Goal: Task Accomplishment & Management: Manage account settings

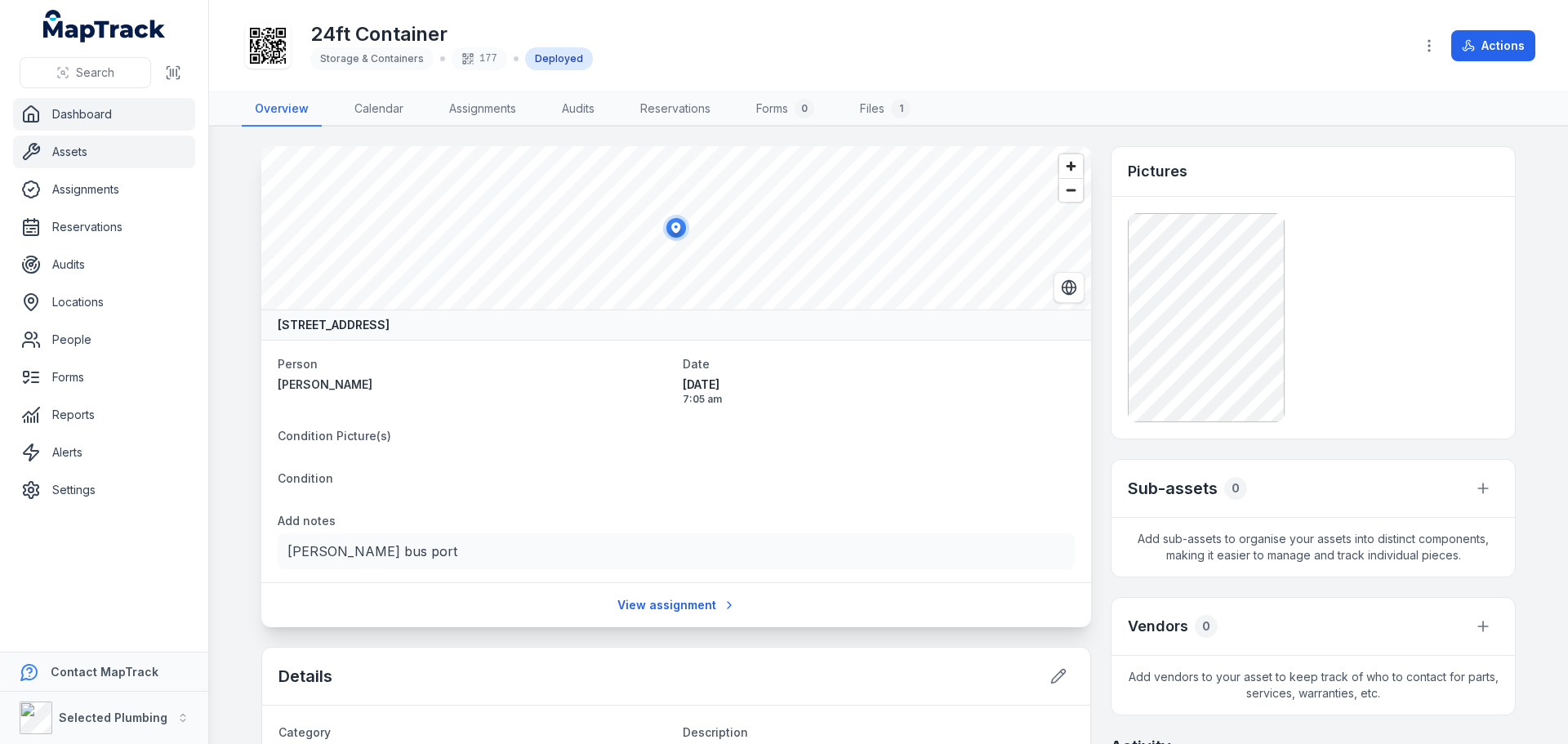
click at [84, 114] on link "Dashboard" at bounding box center [103, 115] width 182 height 33
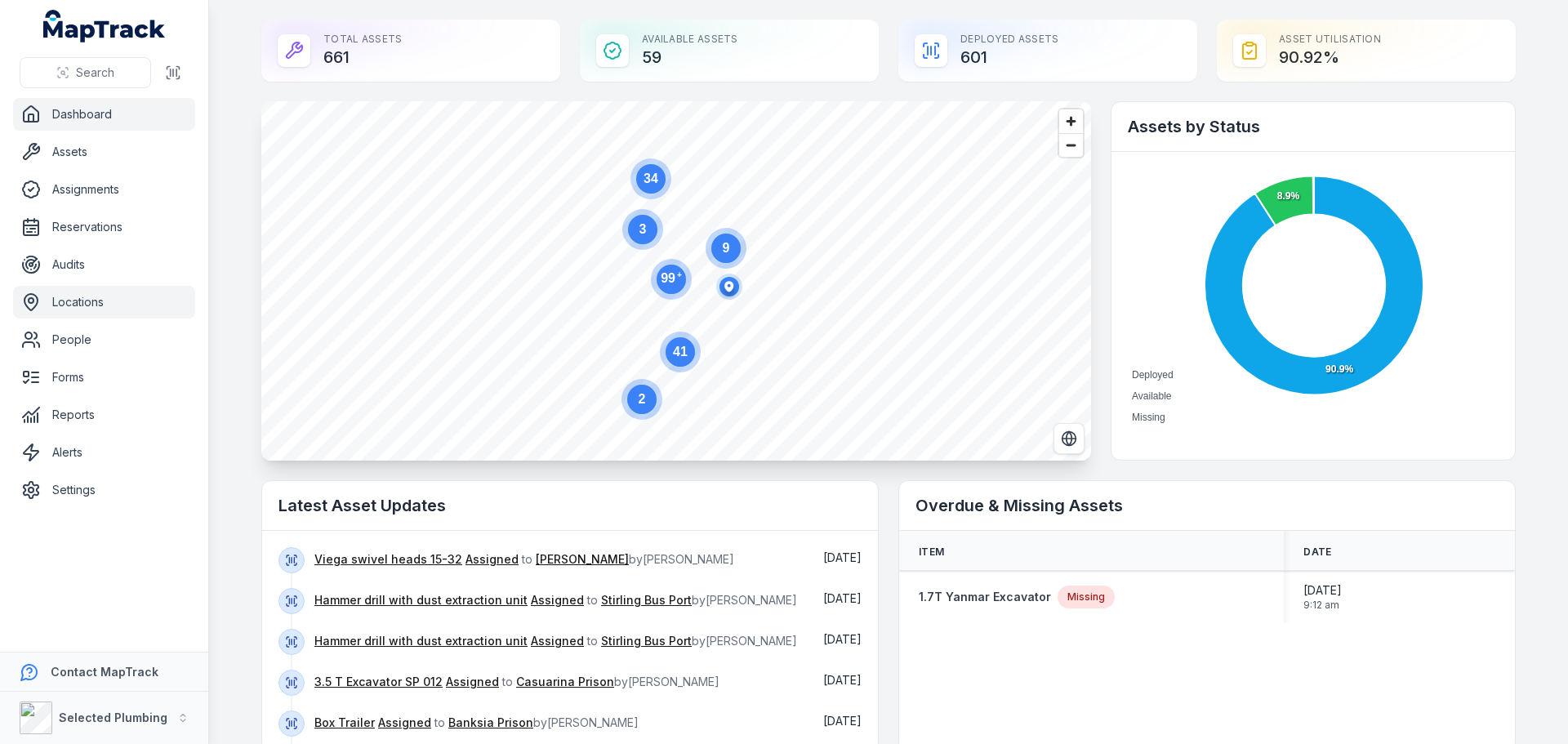
drag, startPoint x: 67, startPoint y: 334, endPoint x: 76, endPoint y: 317, distance: 19.2
click at [67, 334] on link "People" at bounding box center [103, 339] width 182 height 33
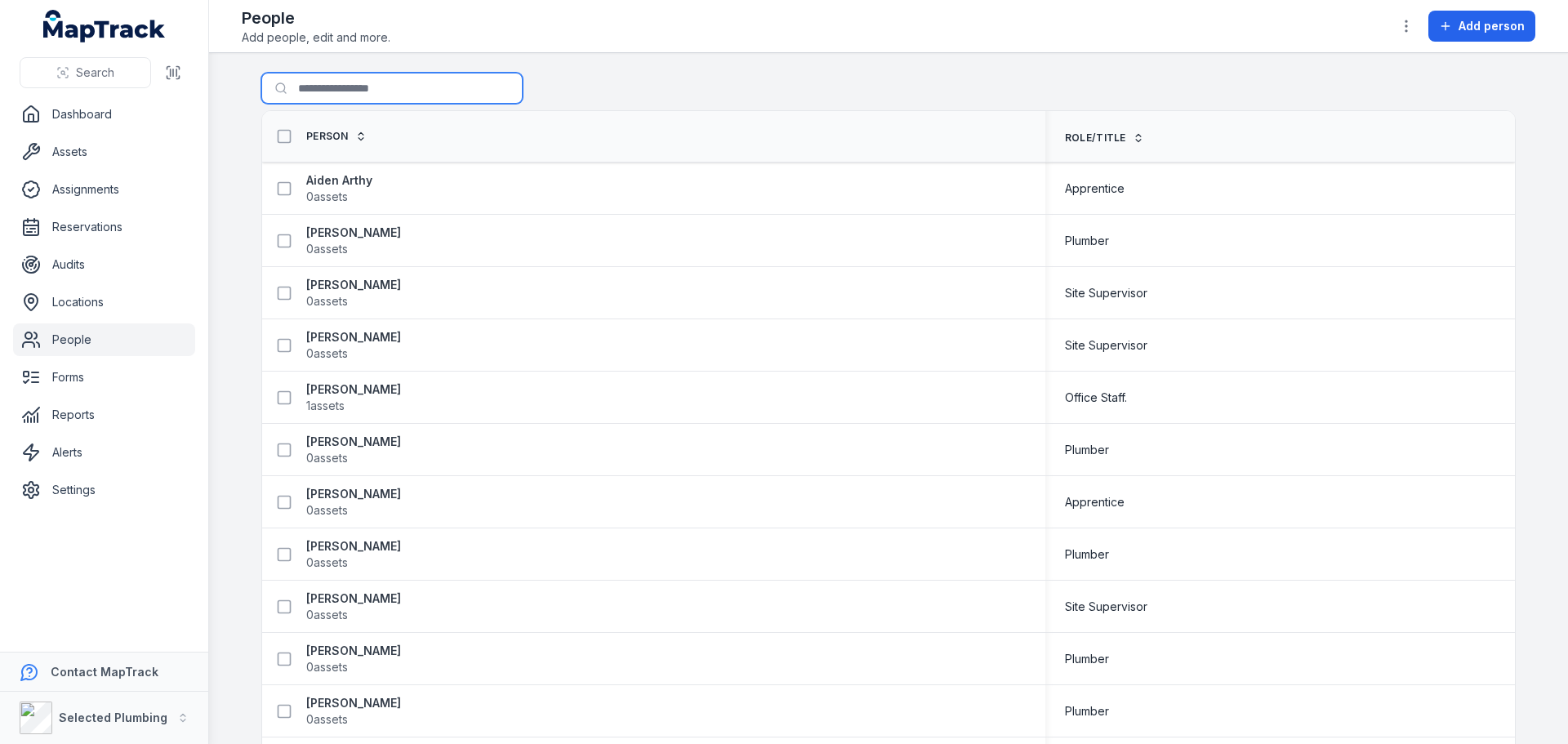
click at [372, 94] on input "Search for people" at bounding box center [392, 89] width 262 height 31
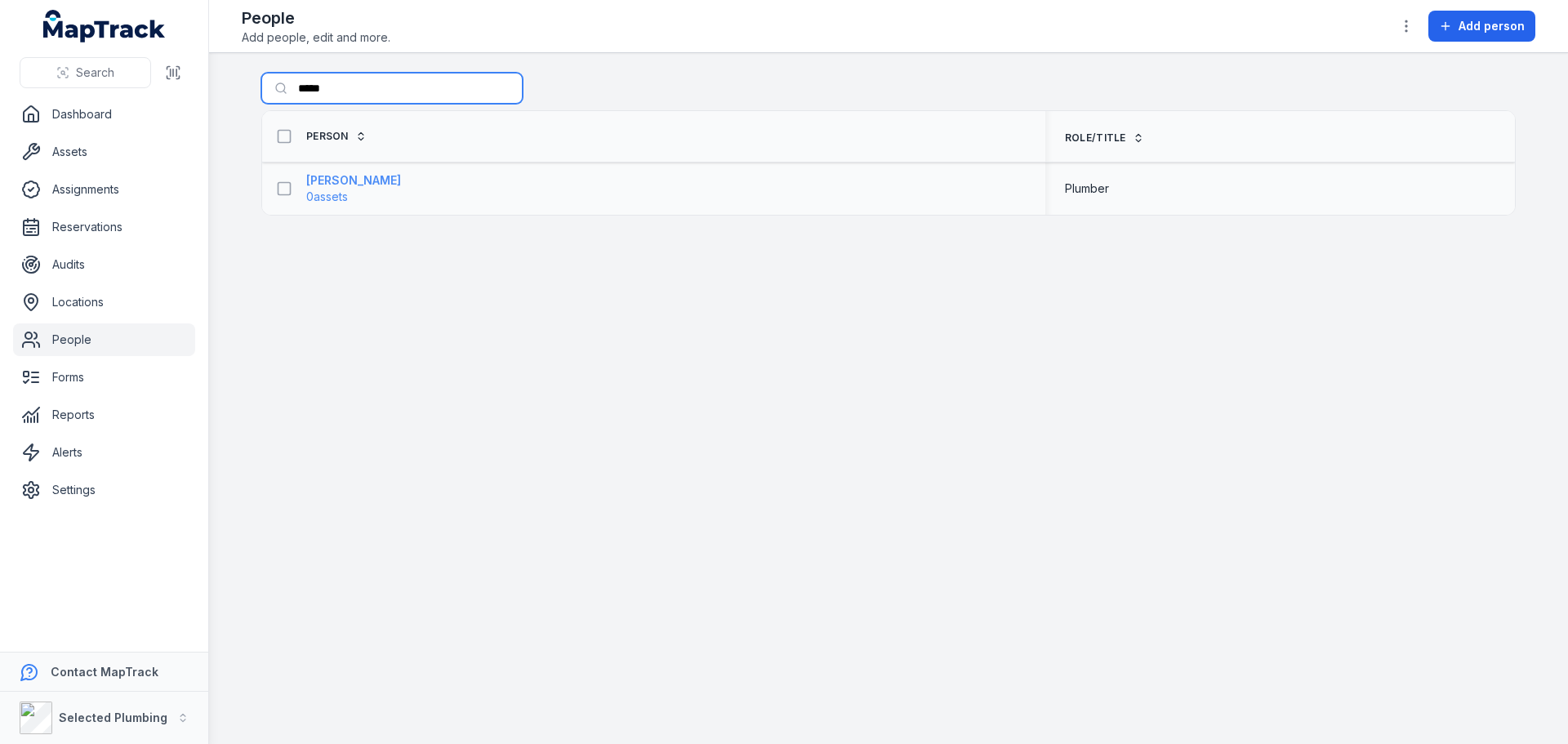
type input "*****"
click at [326, 185] on strong "[PERSON_NAME]" at bounding box center [353, 180] width 94 height 17
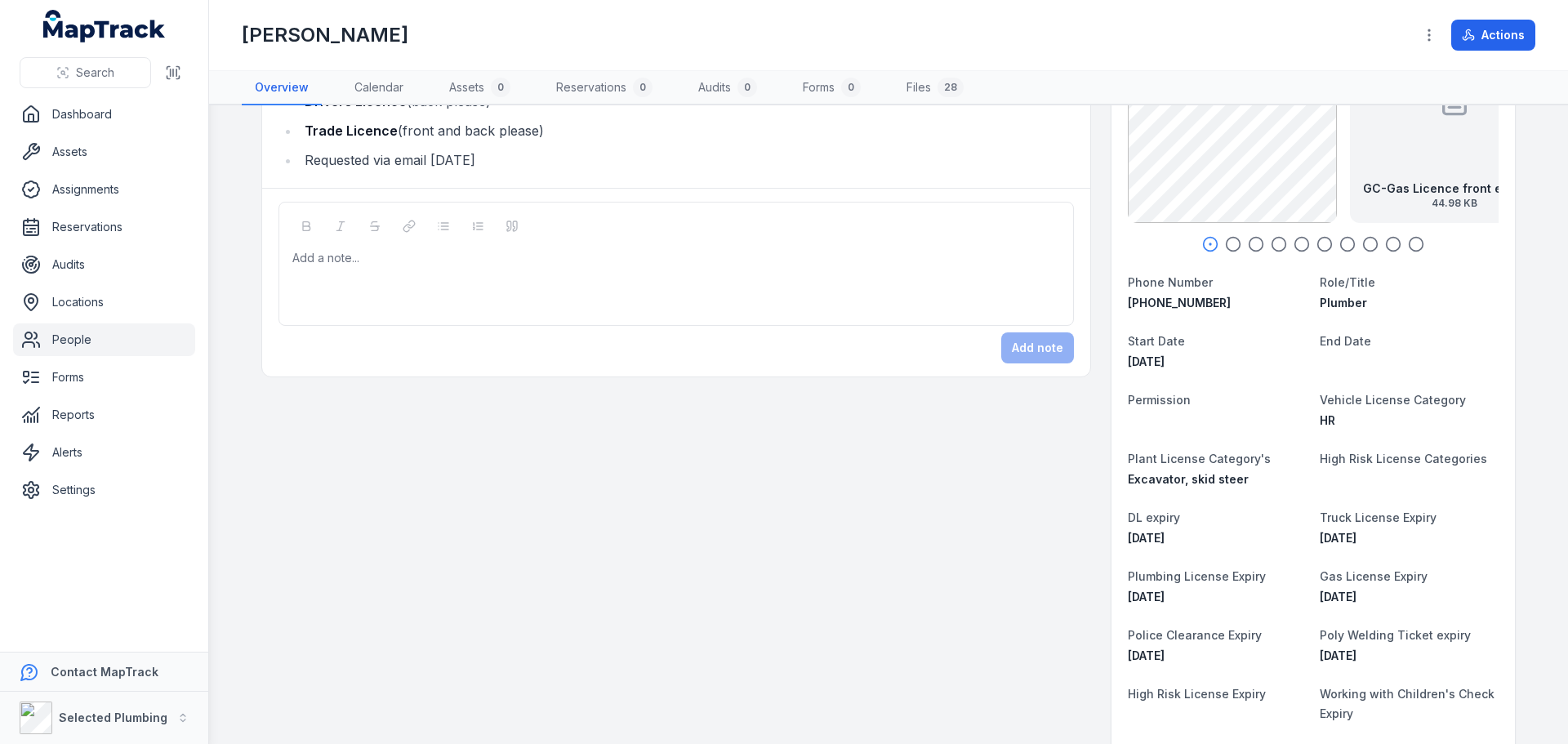
scroll to position [163, 0]
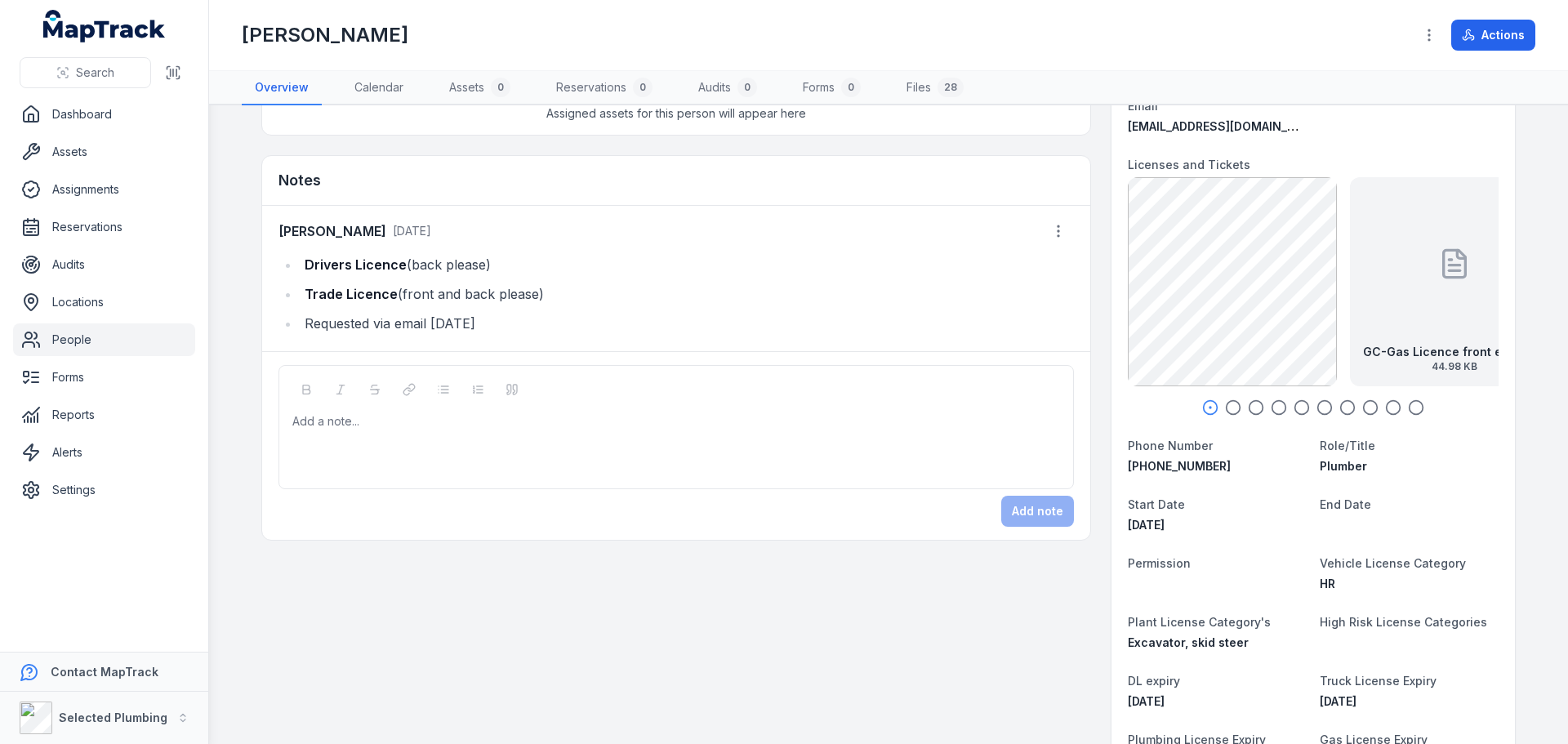
click at [548, 293] on li "Trade Licence (front and back please)" at bounding box center [687, 295] width 774 height 23
drag, startPoint x: 1229, startPoint y: 412, endPoint x: 1247, endPoint y: 410, distance: 18.1
click at [1229, 412] on icon "button" at bounding box center [1232, 407] width 17 height 17
click at [1254, 409] on icon "button" at bounding box center [1256, 407] width 17 height 17
click at [1229, 406] on icon "button" at bounding box center [1232, 407] width 17 height 17
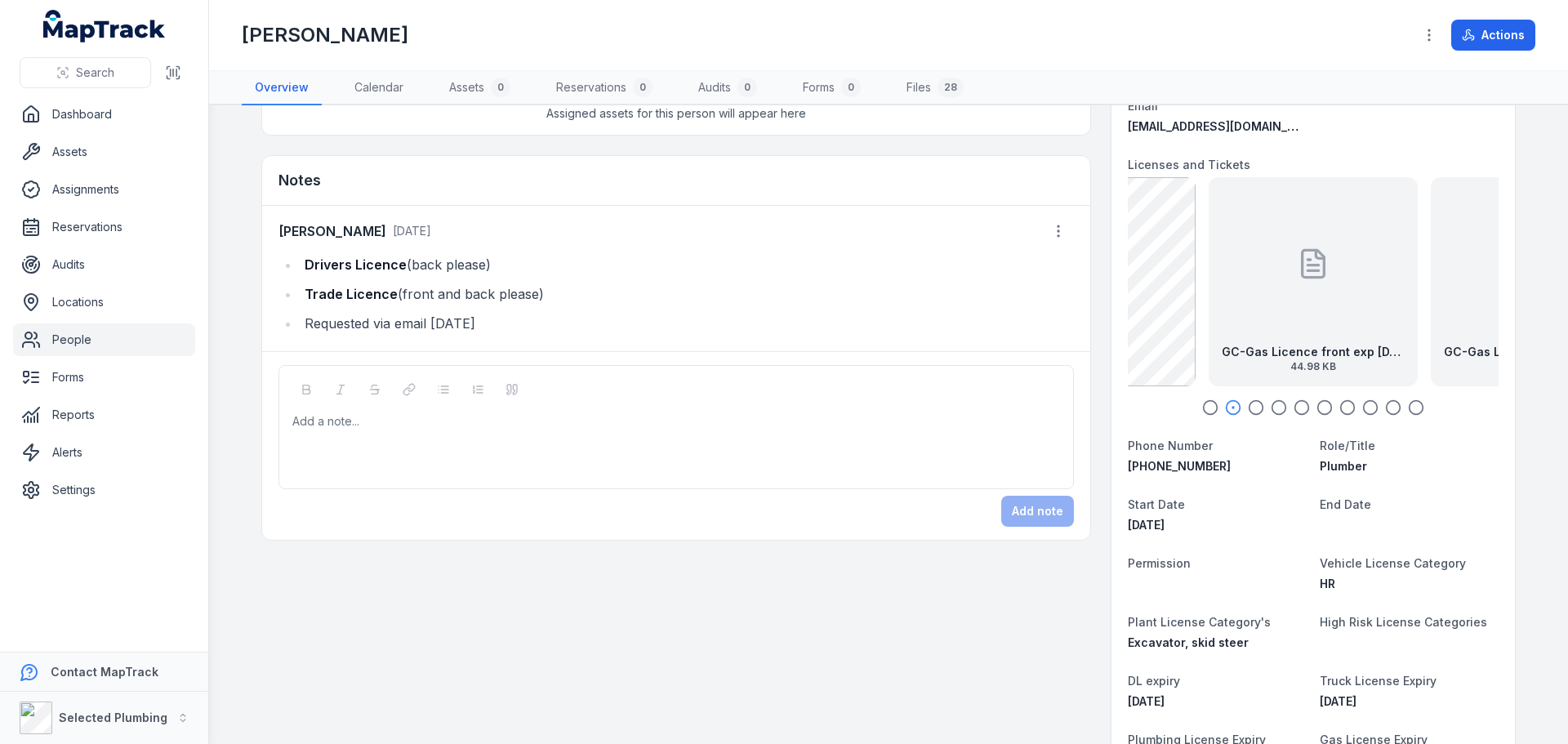
click at [1301, 318] on div at bounding box center [1313, 264] width 33 height 147
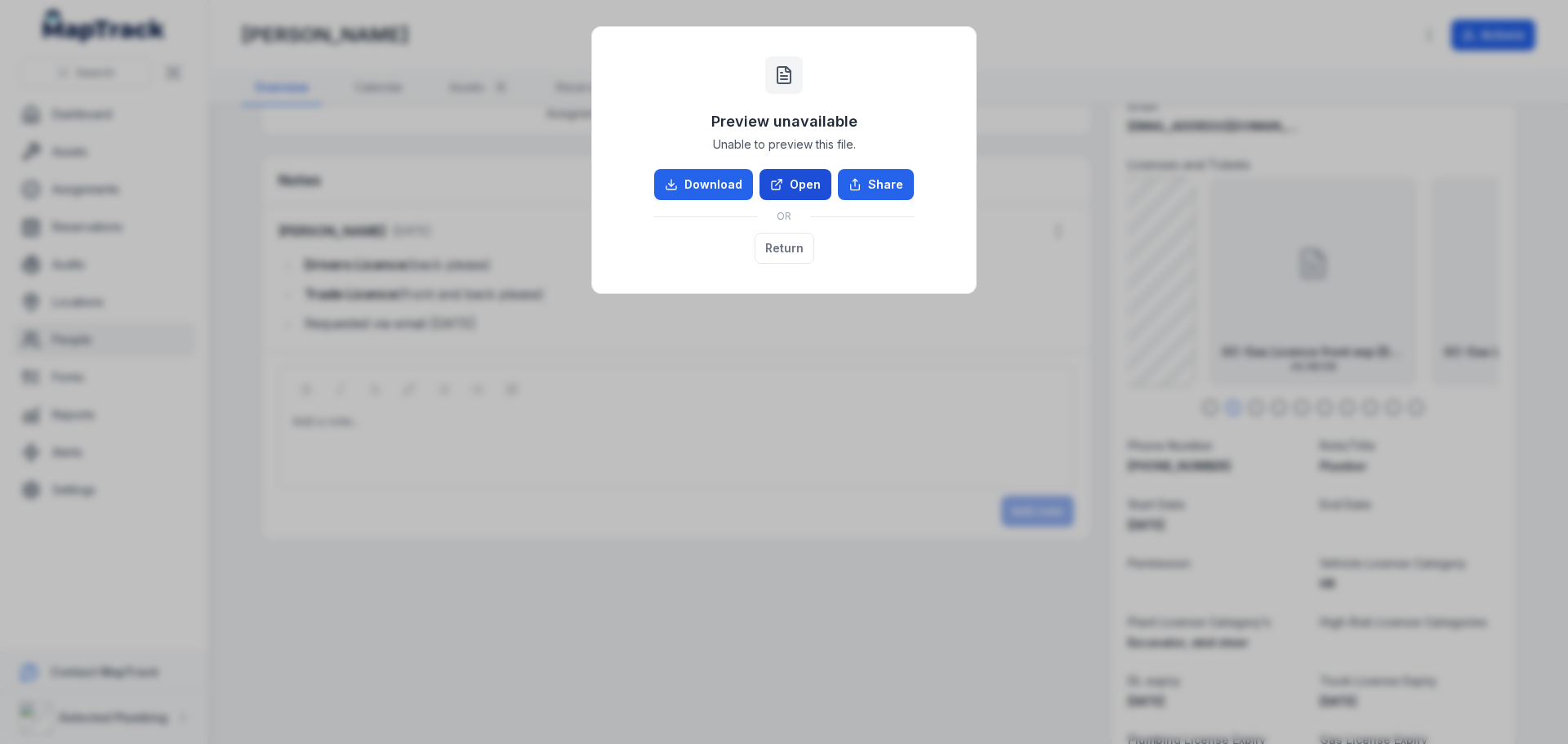
click at [790, 190] on link "Open" at bounding box center [796, 185] width 72 height 31
click at [791, 252] on button "Return" at bounding box center [784, 248] width 59 height 31
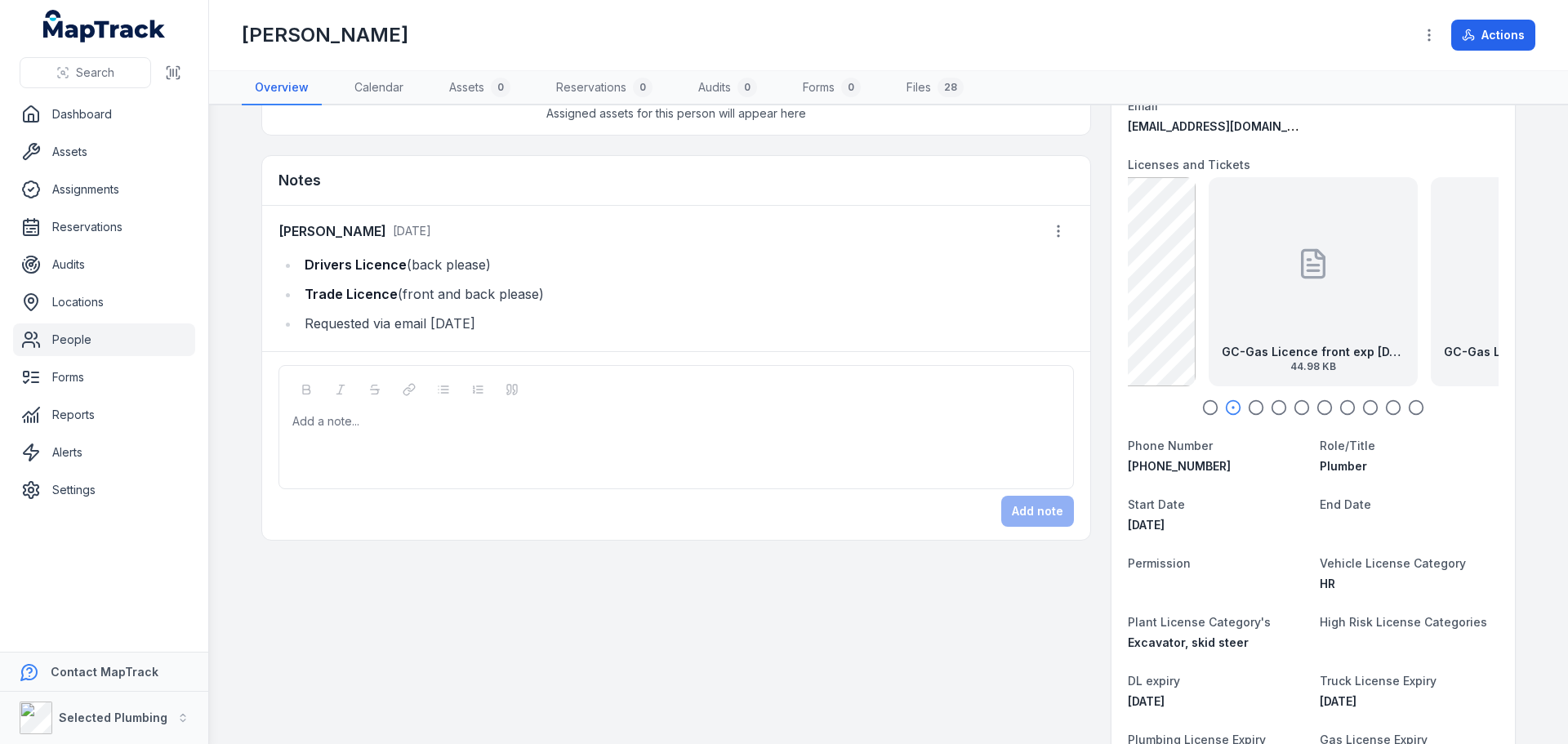
click at [1248, 410] on icon "button" at bounding box center [1256, 407] width 17 height 17
click at [1322, 314] on div at bounding box center [1321, 264] width 33 height 147
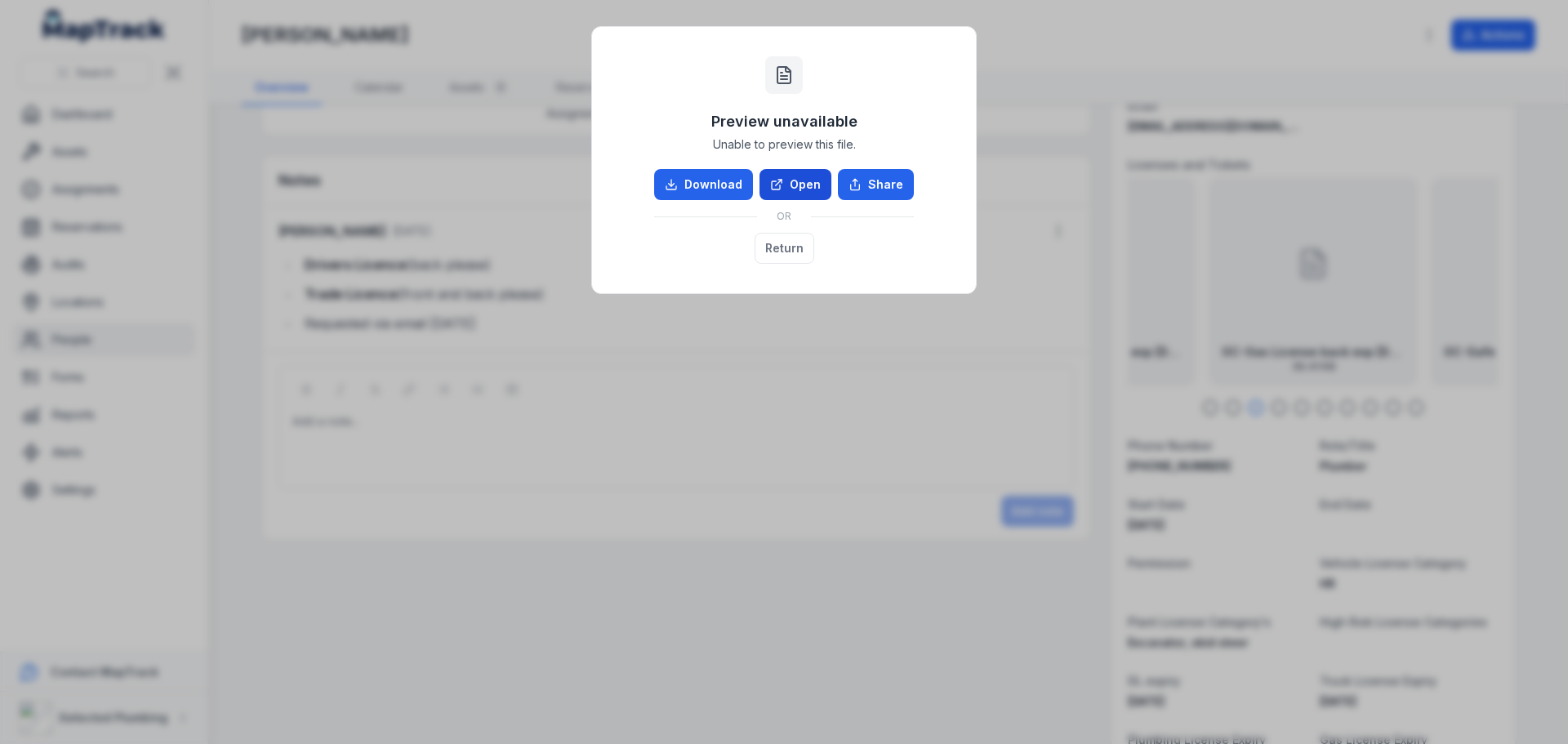
click at [796, 183] on link "Open" at bounding box center [796, 185] width 72 height 31
click at [783, 247] on button "Return" at bounding box center [784, 248] width 59 height 31
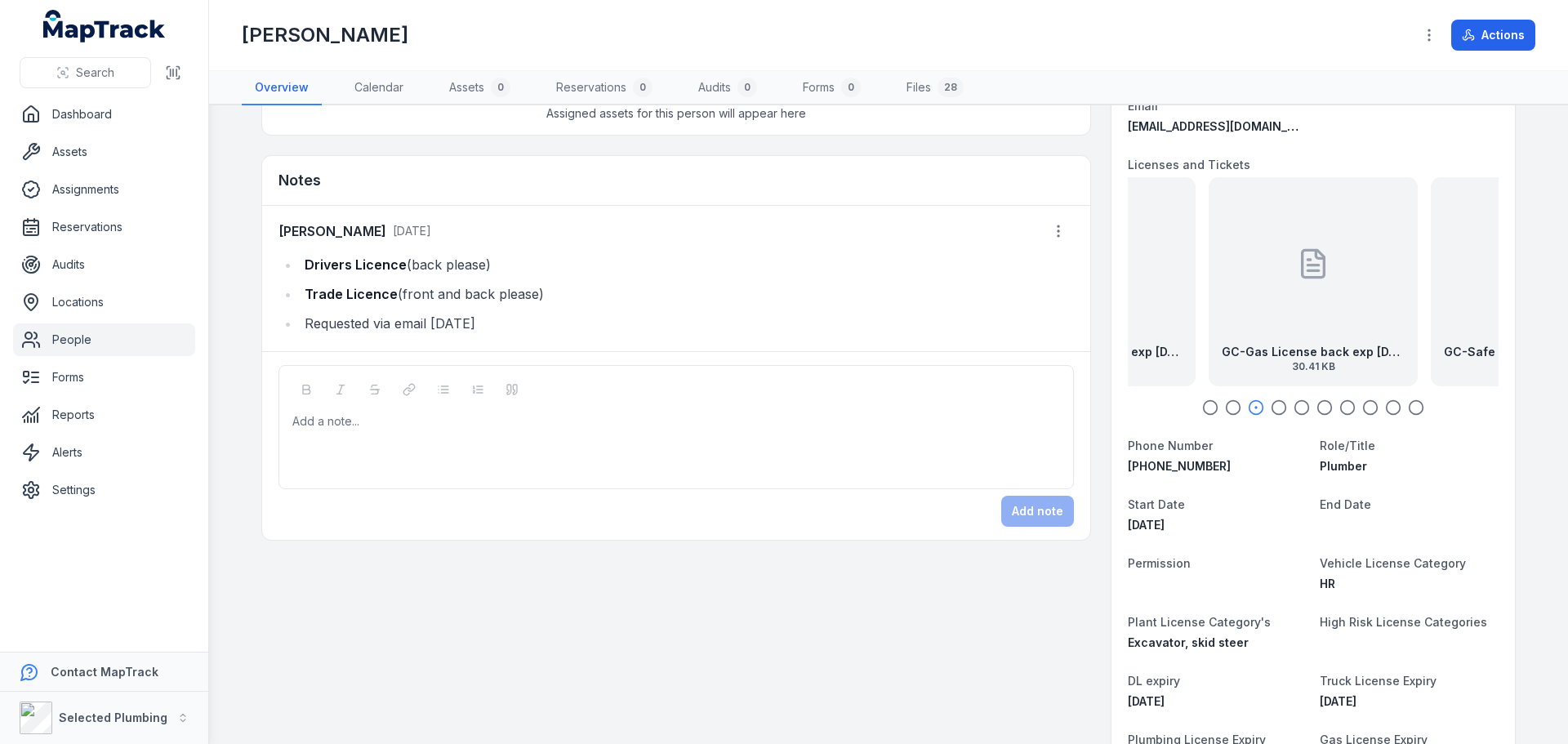
click at [1275, 409] on icon "button" at bounding box center [1278, 407] width 17 height 17
click at [1289, 308] on div "GC-Safe Pre Cast & Tilt Up SOA 226.07 KB" at bounding box center [1313, 281] width 209 height 209
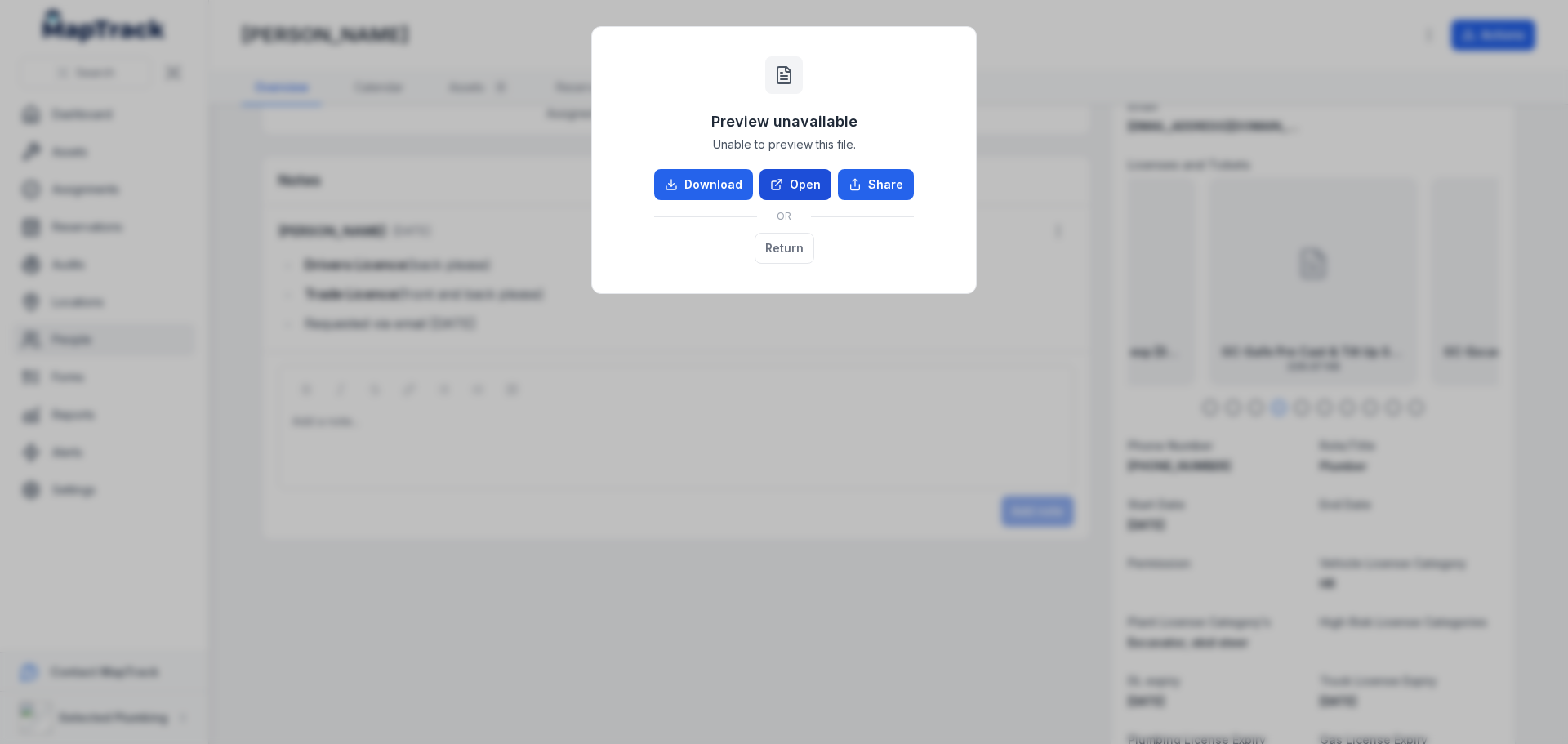
click at [787, 181] on link "Open" at bounding box center [796, 185] width 72 height 31
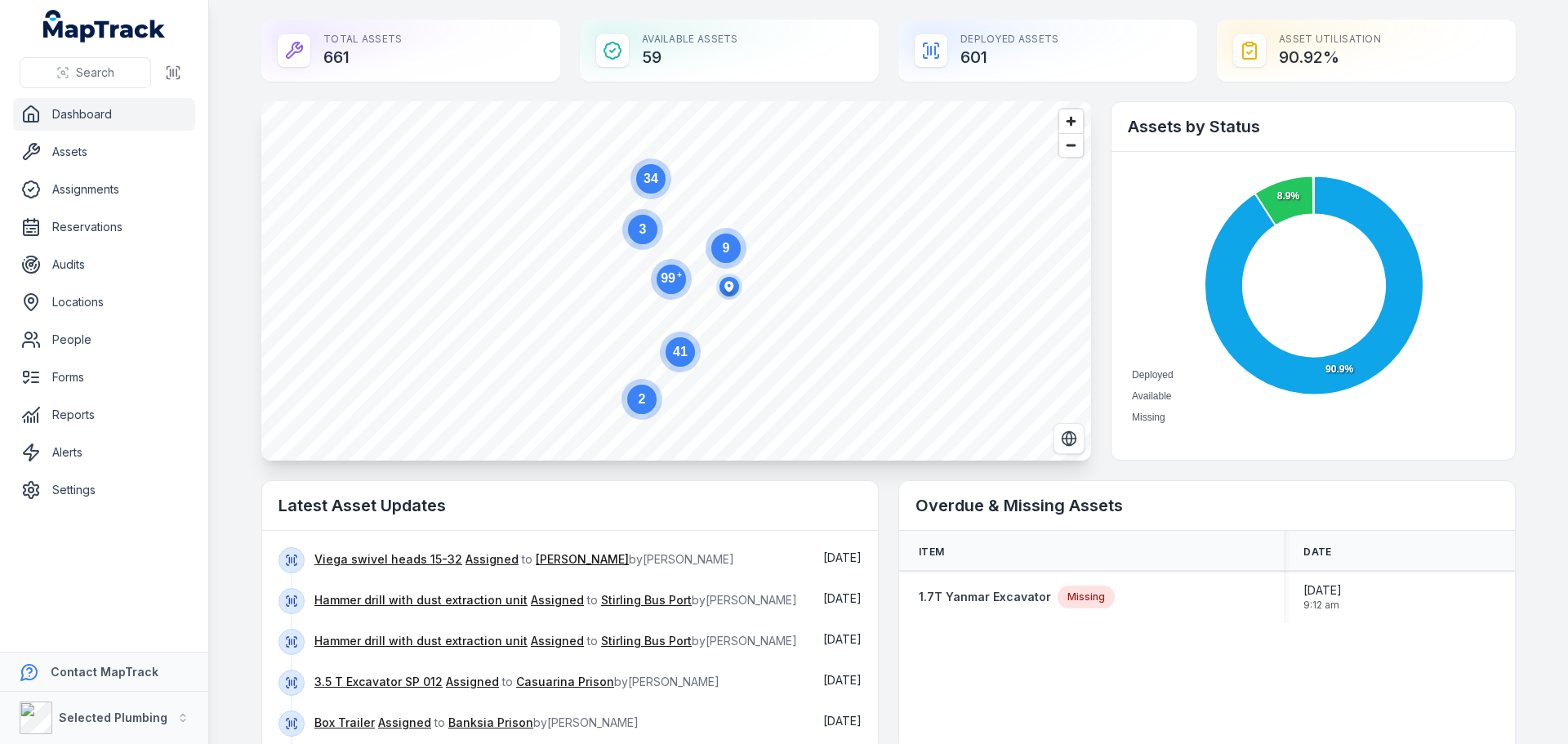
drag, startPoint x: 63, startPoint y: 338, endPoint x: 216, endPoint y: 247, distance: 178.0
click at [63, 338] on link "People" at bounding box center [103, 339] width 182 height 33
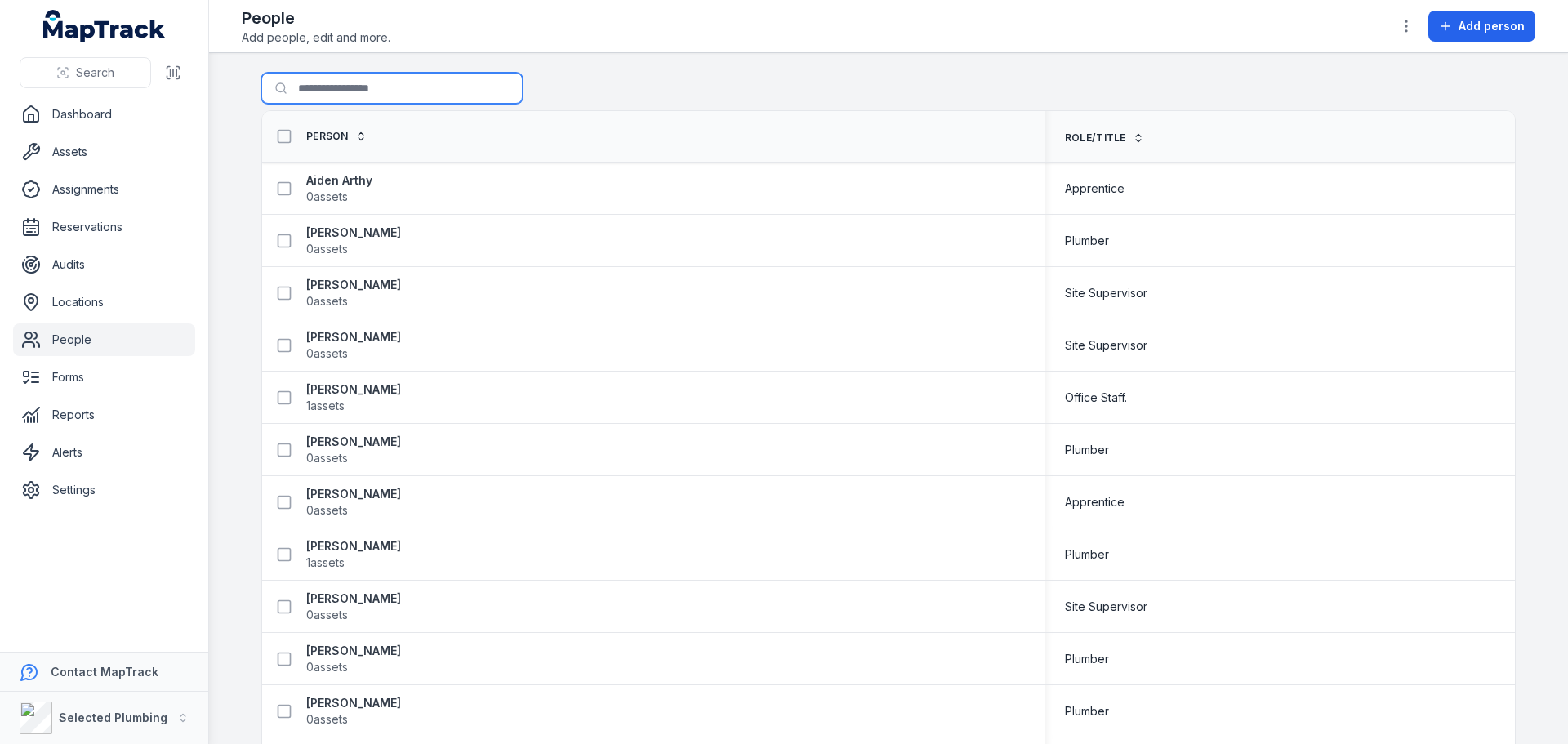
click at [300, 95] on input "Search for people" at bounding box center [392, 89] width 262 height 31
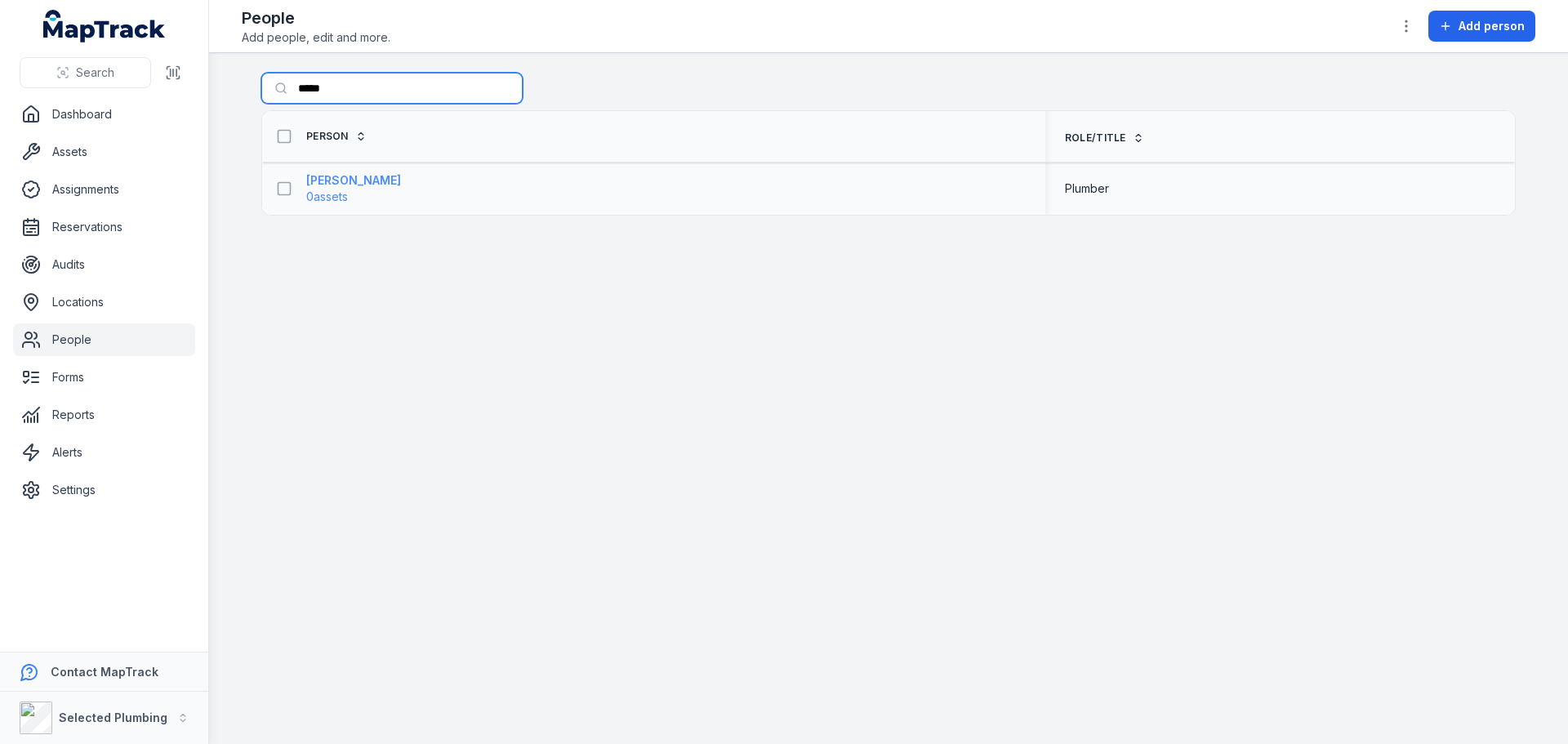
type input "*****"
click at [338, 186] on strong "[PERSON_NAME]" at bounding box center [353, 180] width 94 height 17
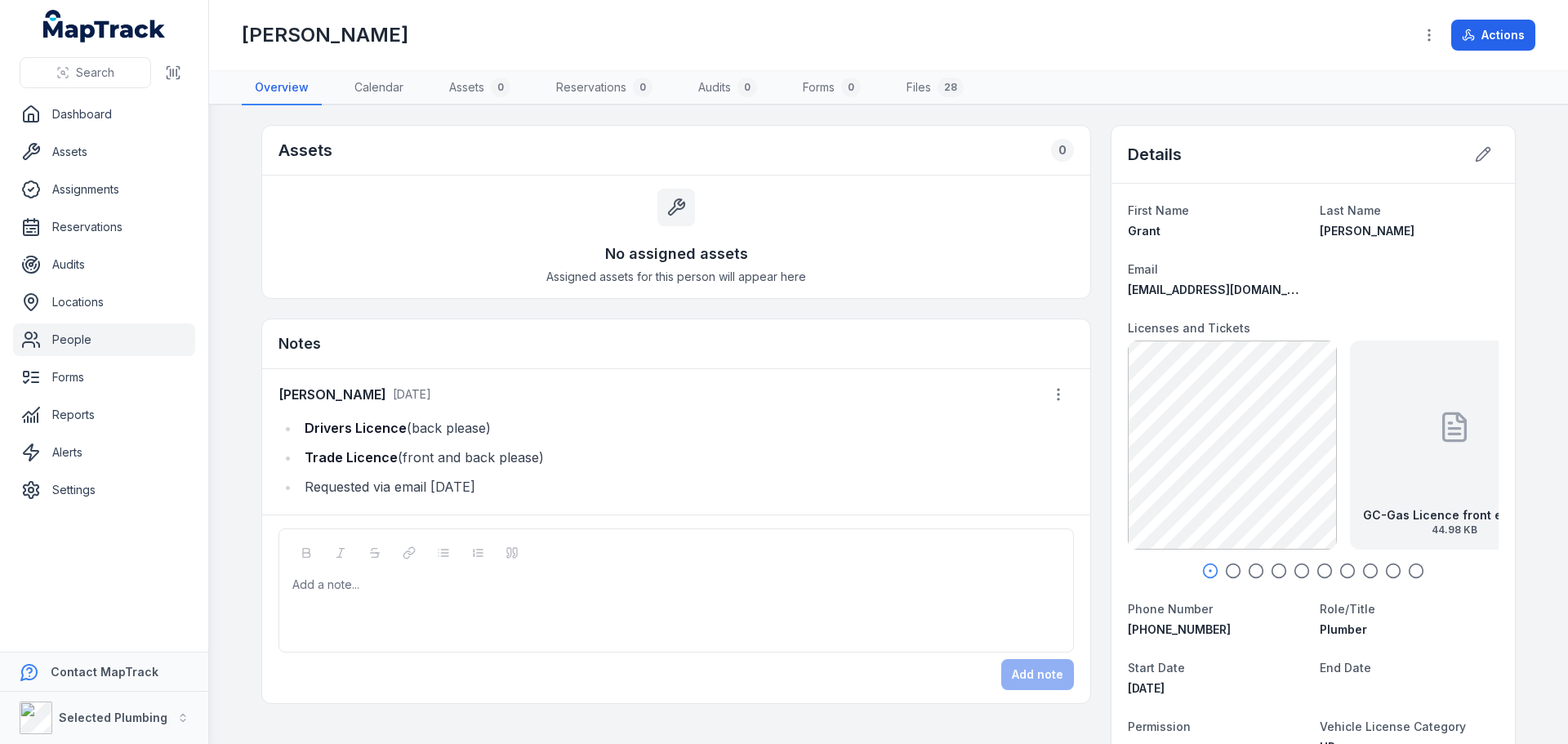
click at [1408, 567] on icon "button" at bounding box center [1416, 570] width 17 height 17
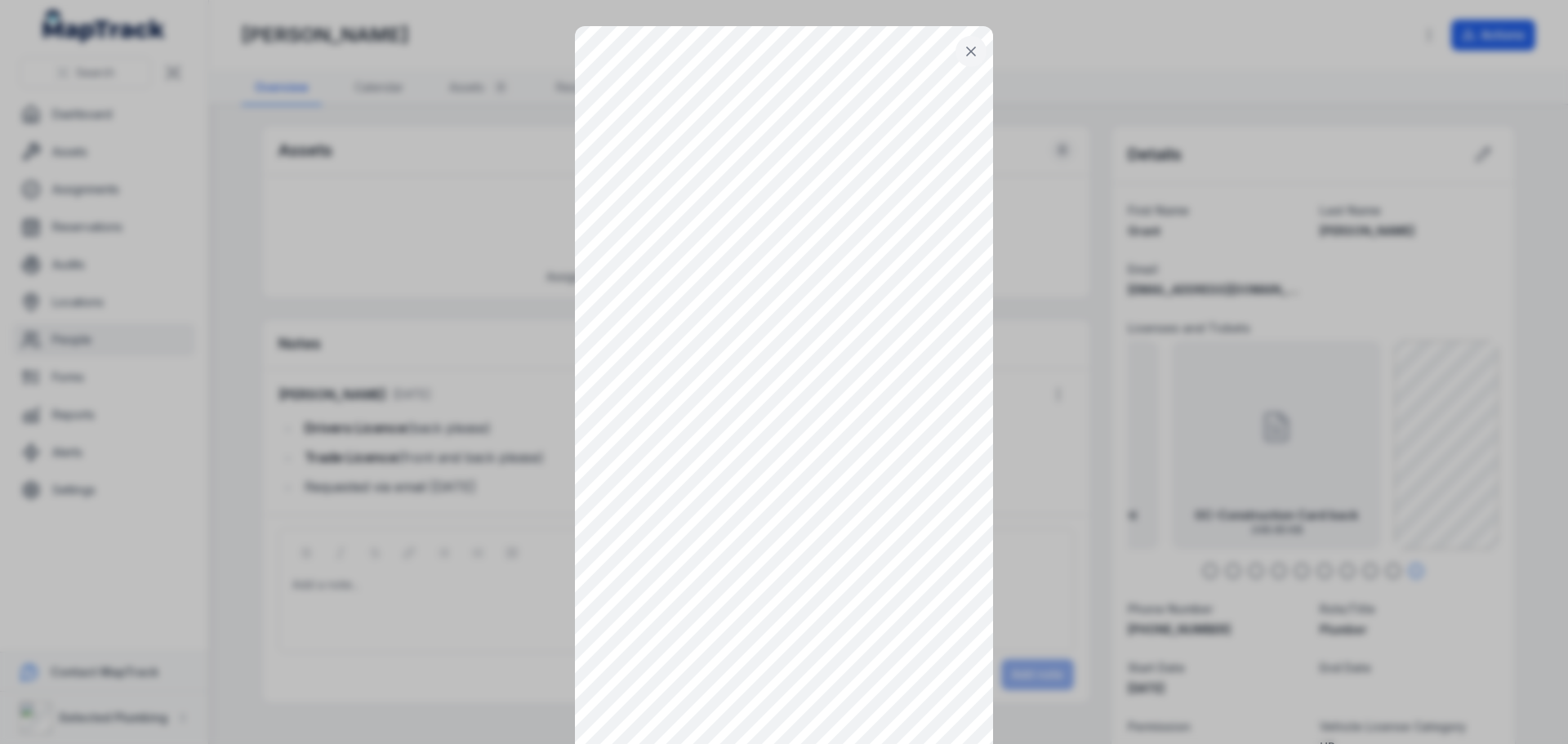
click at [974, 53] on button at bounding box center [971, 52] width 31 height 31
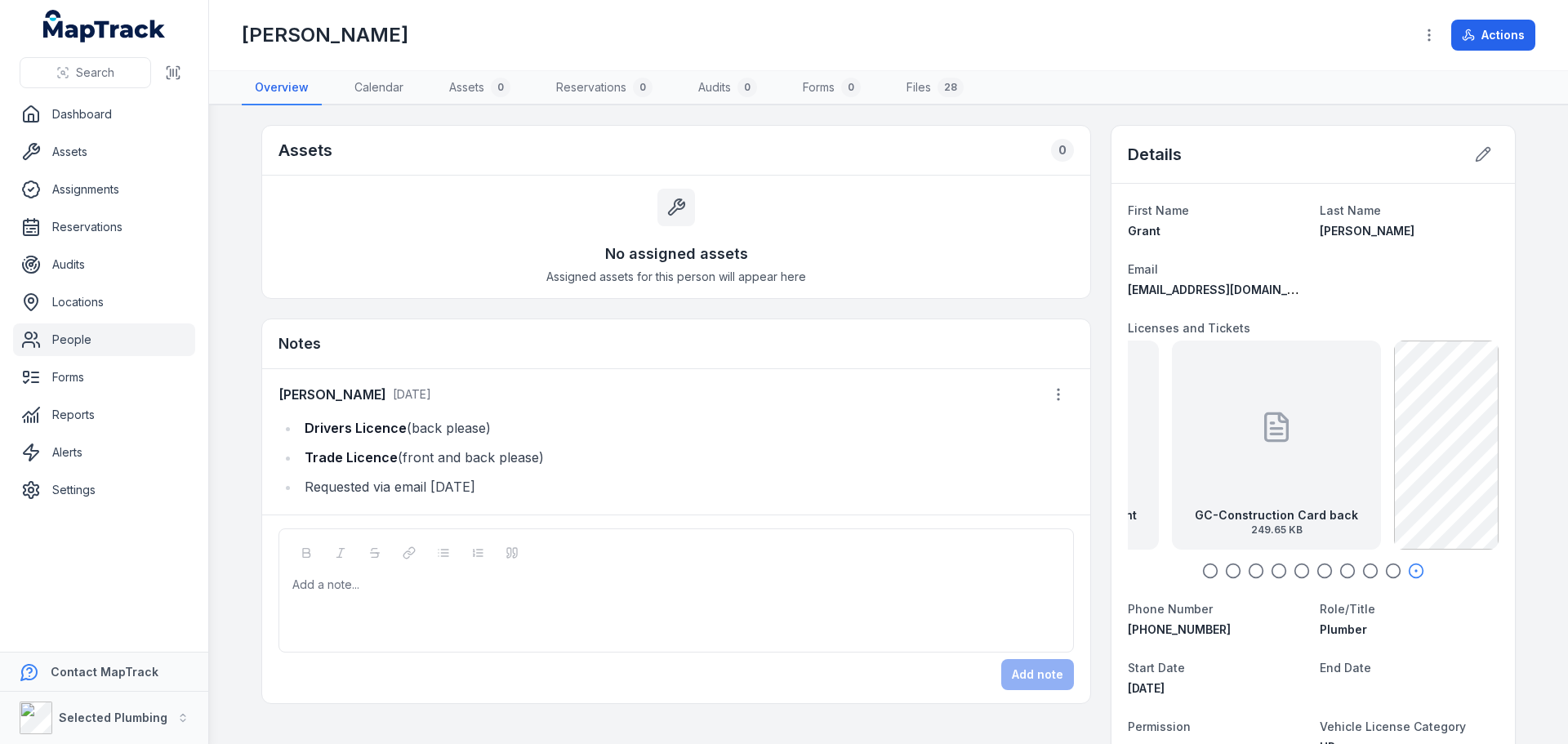
click at [1311, 456] on div "GC-Construction Card back 249.65 KB" at bounding box center [1276, 444] width 209 height 209
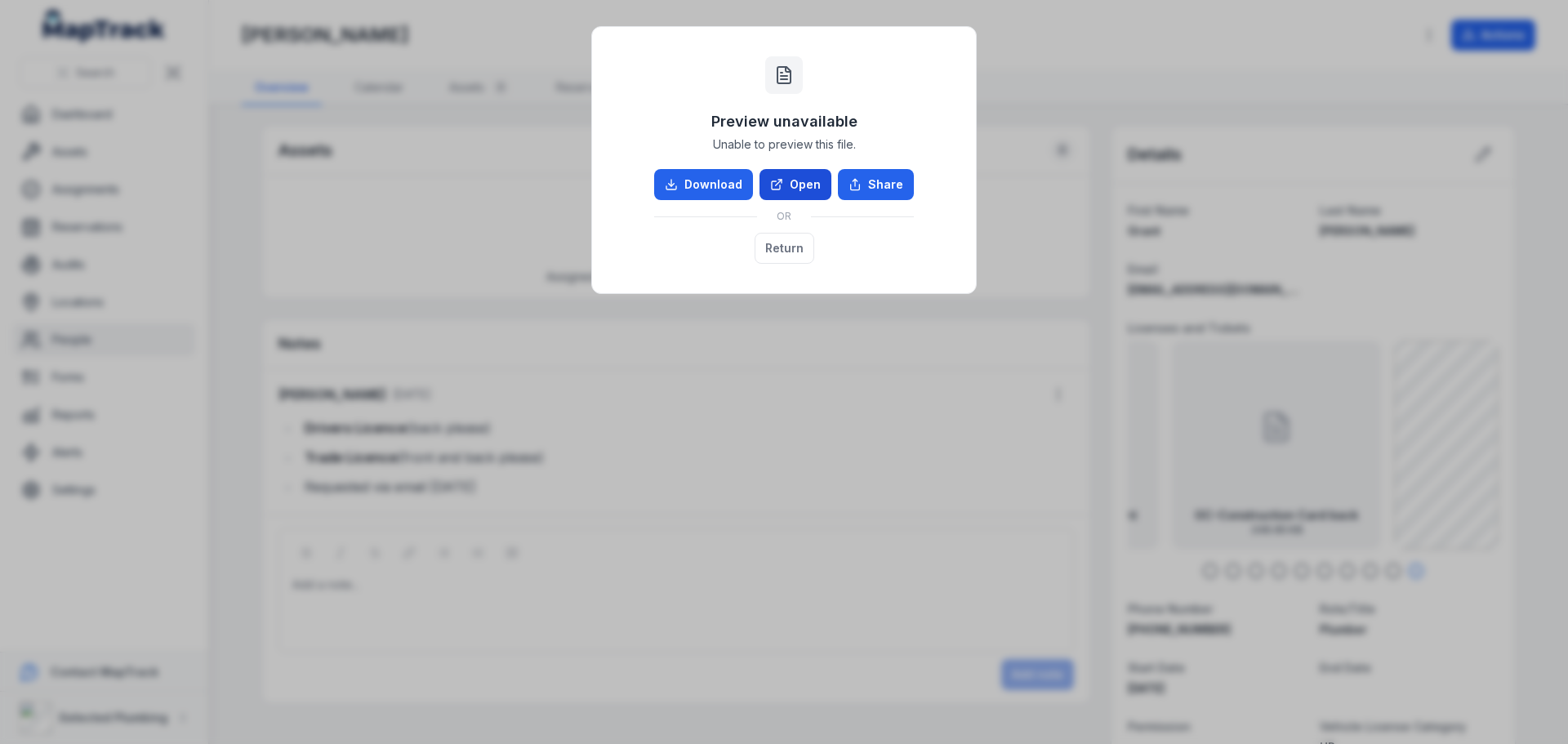
click at [804, 190] on link "Open" at bounding box center [796, 185] width 72 height 31
click at [779, 246] on button "Return" at bounding box center [784, 248] width 59 height 31
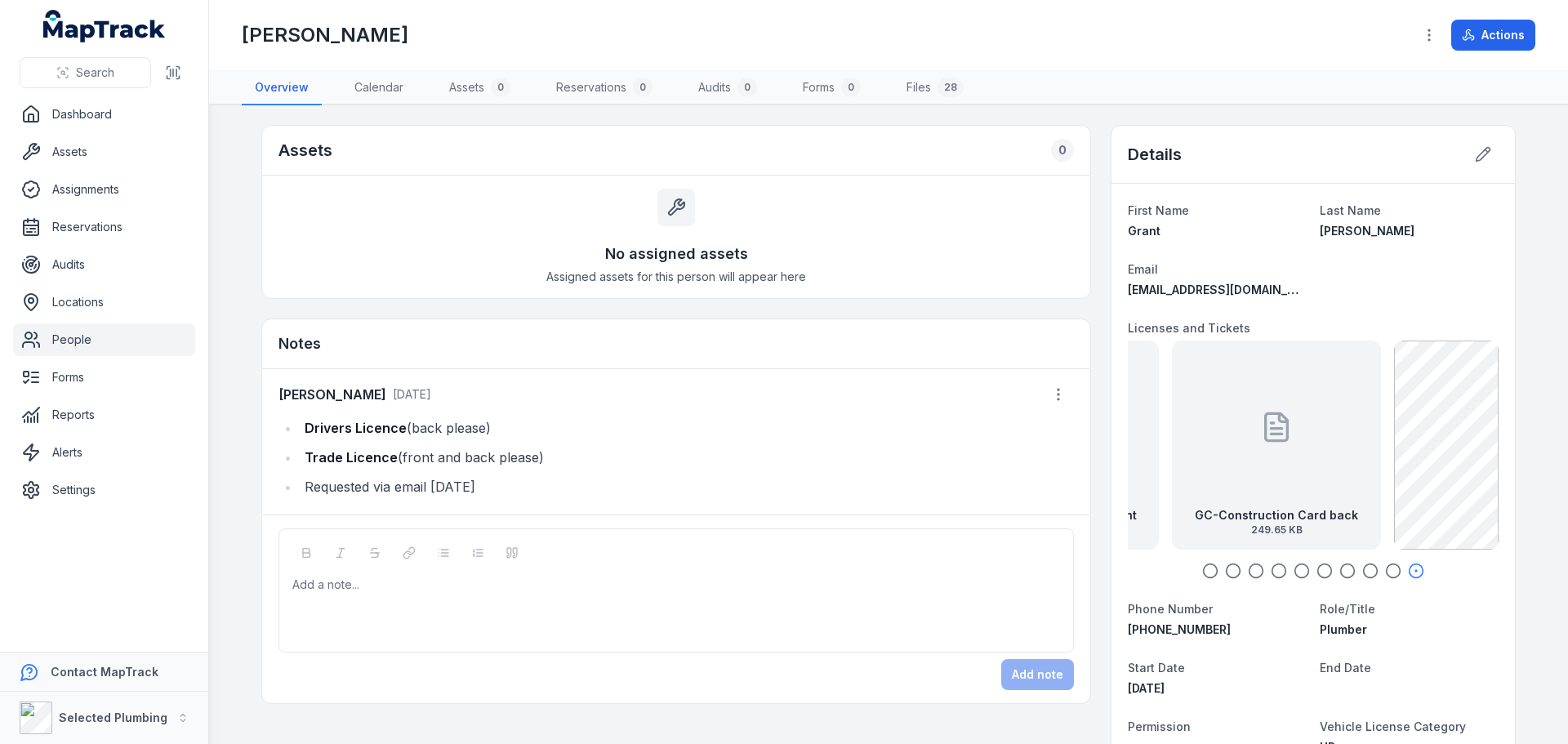
click at [1388, 573] on icon "button" at bounding box center [1393, 570] width 17 height 17
click at [1362, 573] on icon "button" at bounding box center [1370, 570] width 17 height 17
click at [1336, 486] on div "GC-Construction Card Front 270.18 KB" at bounding box center [1313, 444] width 209 height 209
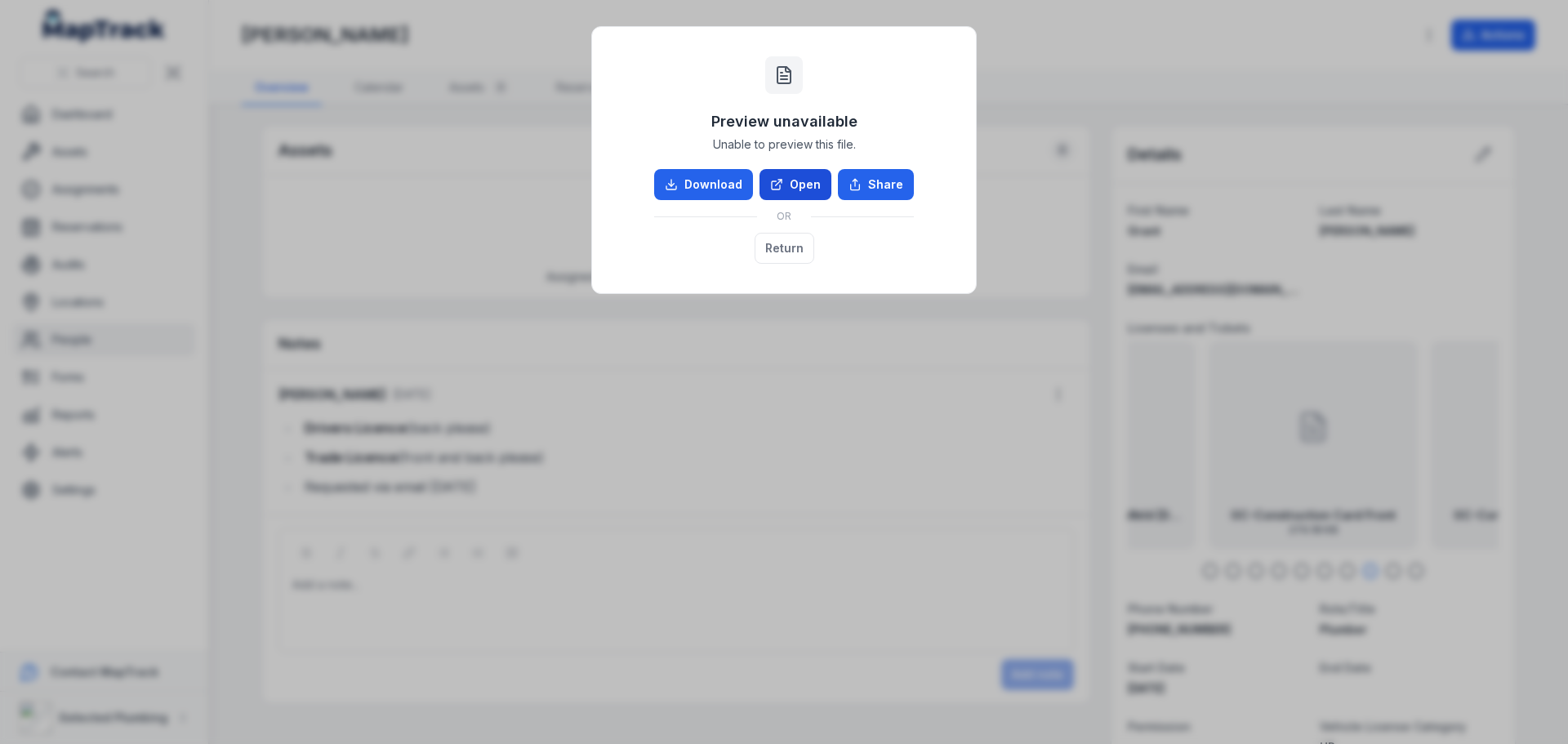
click at [779, 177] on link "Open" at bounding box center [796, 185] width 72 height 31
click at [771, 252] on button "Return" at bounding box center [784, 248] width 59 height 31
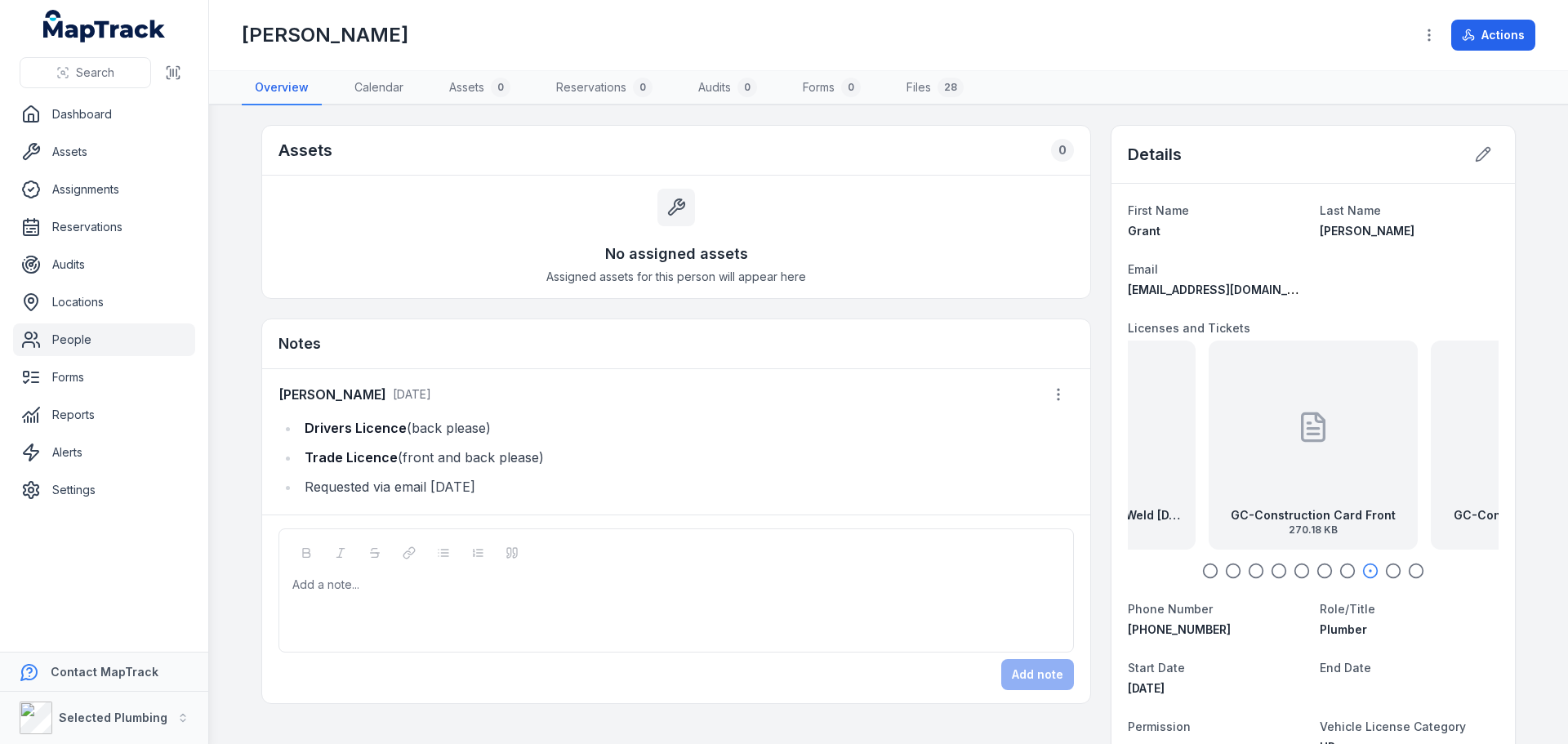
click at [1342, 576] on icon "button" at bounding box center [1347, 570] width 17 height 17
click at [1316, 502] on div "[PERSON_NAME] Poly Weld [DATE] 207.4 KB" at bounding box center [1313, 444] width 209 height 209
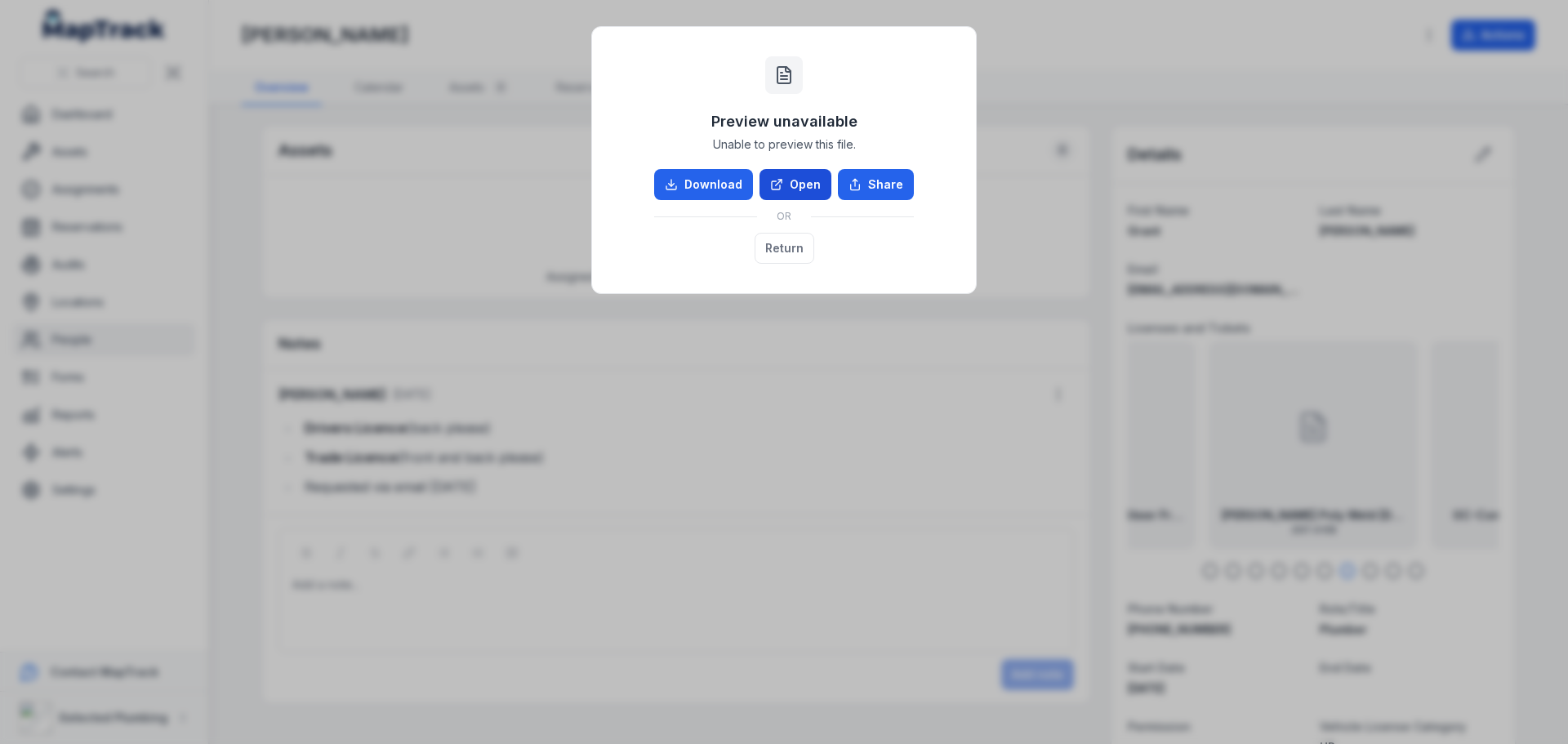
click at [805, 190] on link "Open" at bounding box center [796, 185] width 72 height 31
click at [788, 257] on button "Return" at bounding box center [784, 248] width 59 height 31
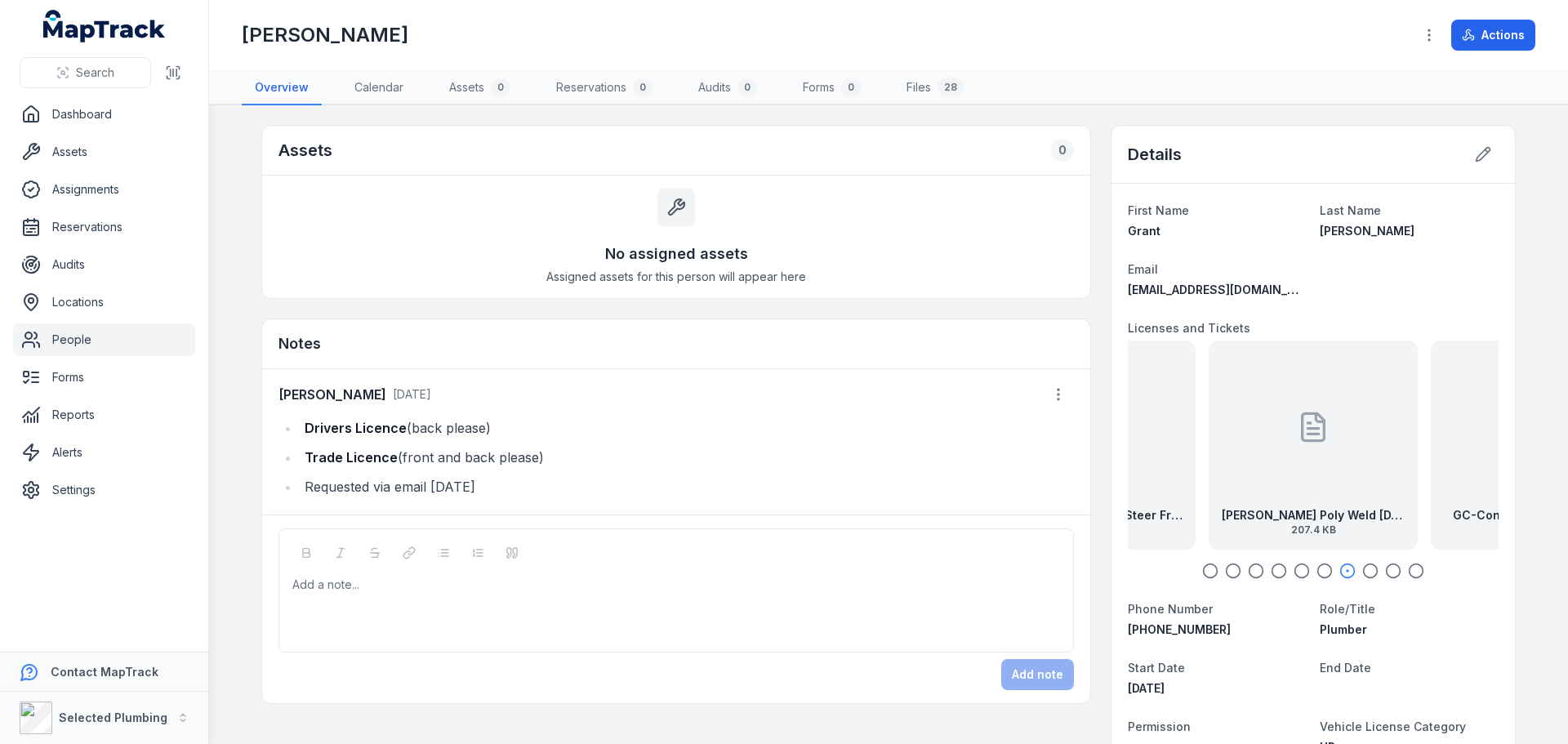
click at [1322, 578] on icon "button" at bounding box center [1324, 570] width 17 height 17
click at [1336, 447] on div "GC-Excavator & Skid Steer Front 250.69 KB" at bounding box center [1311, 444] width 209 height 209
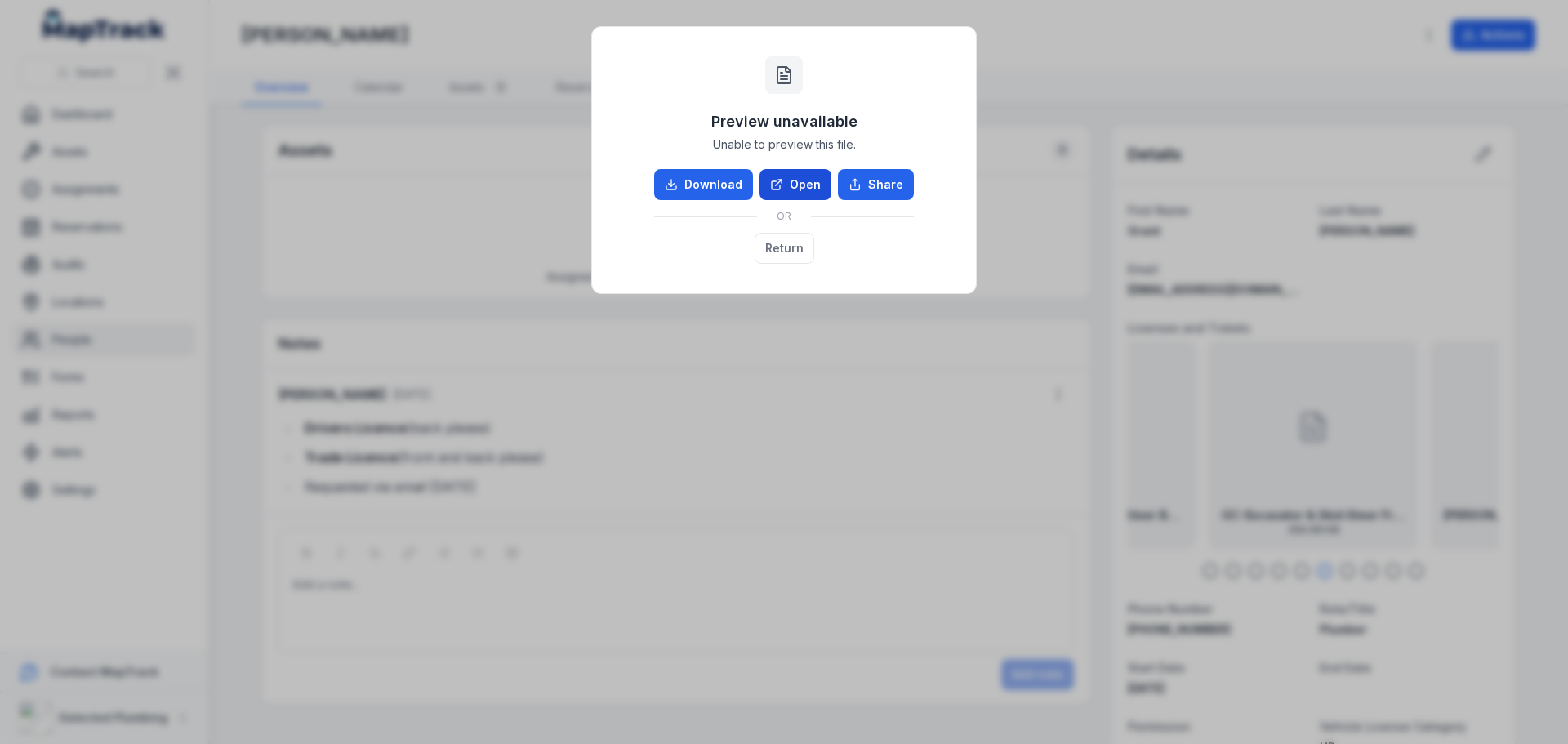
click at [816, 188] on link "Open" at bounding box center [796, 185] width 72 height 31
click at [778, 246] on button "Return" at bounding box center [784, 248] width 59 height 31
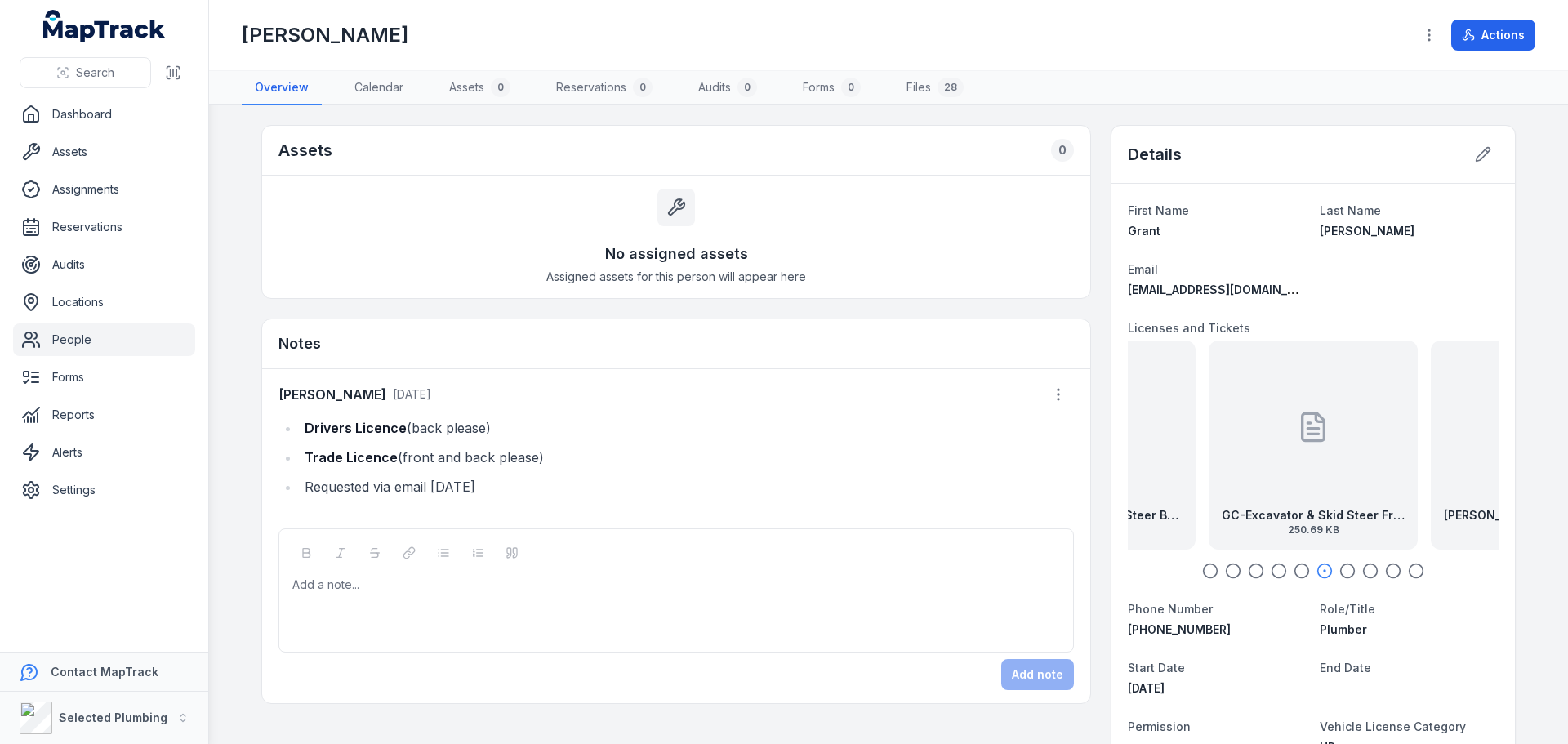
click at [1204, 572] on icon "button" at bounding box center [1210, 570] width 17 height 17
click at [1236, 573] on div at bounding box center [1313, 570] width 371 height 17
click at [1228, 570] on icon "button" at bounding box center [1232, 570] width 17 height 17
click at [1248, 570] on icon "button" at bounding box center [1256, 570] width 17 height 17
click at [1275, 571] on icon "button" at bounding box center [1278, 570] width 17 height 17
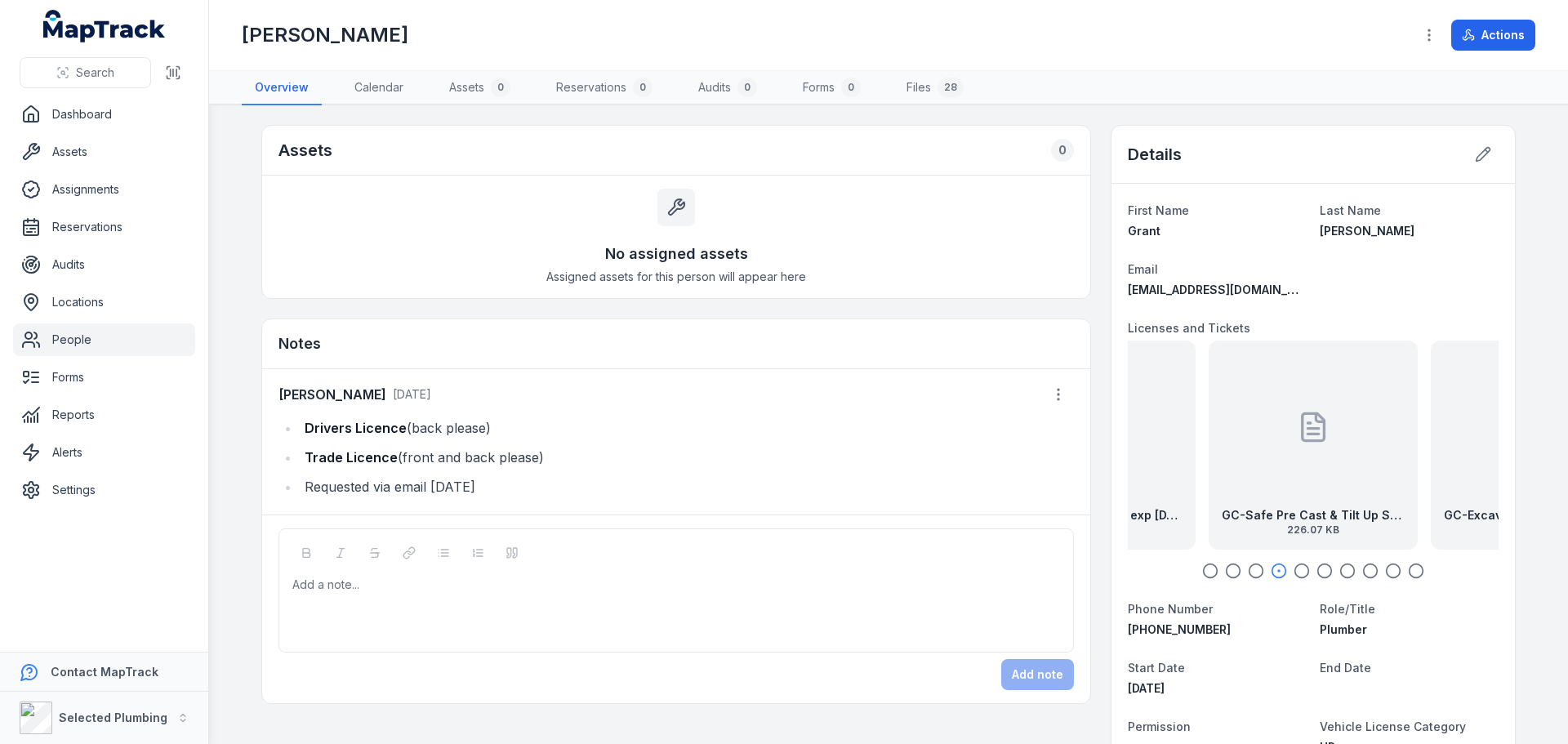
click at [1295, 570] on icon "button" at bounding box center [1301, 570] width 17 height 17
click at [1316, 570] on icon "button" at bounding box center [1324, 570] width 17 height 17
click at [1343, 572] on icon "button" at bounding box center [1347, 570] width 17 height 17
click at [1363, 571] on icon "button" at bounding box center [1370, 570] width 17 height 17
click at [1301, 514] on strong "GC-Construction Card Front" at bounding box center [1313, 514] width 165 height 17
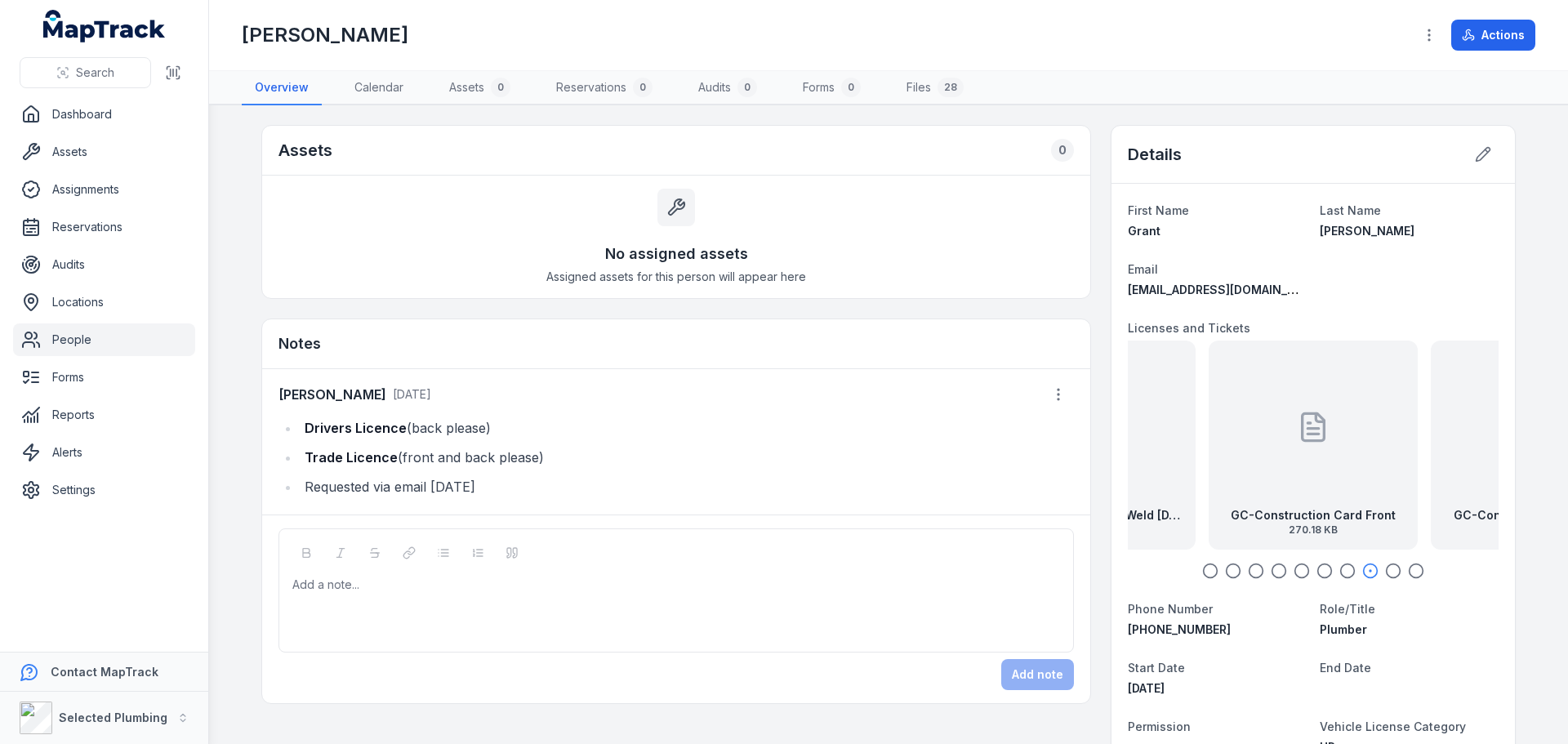
click at [1301, 514] on div at bounding box center [784, 372] width 1568 height 744
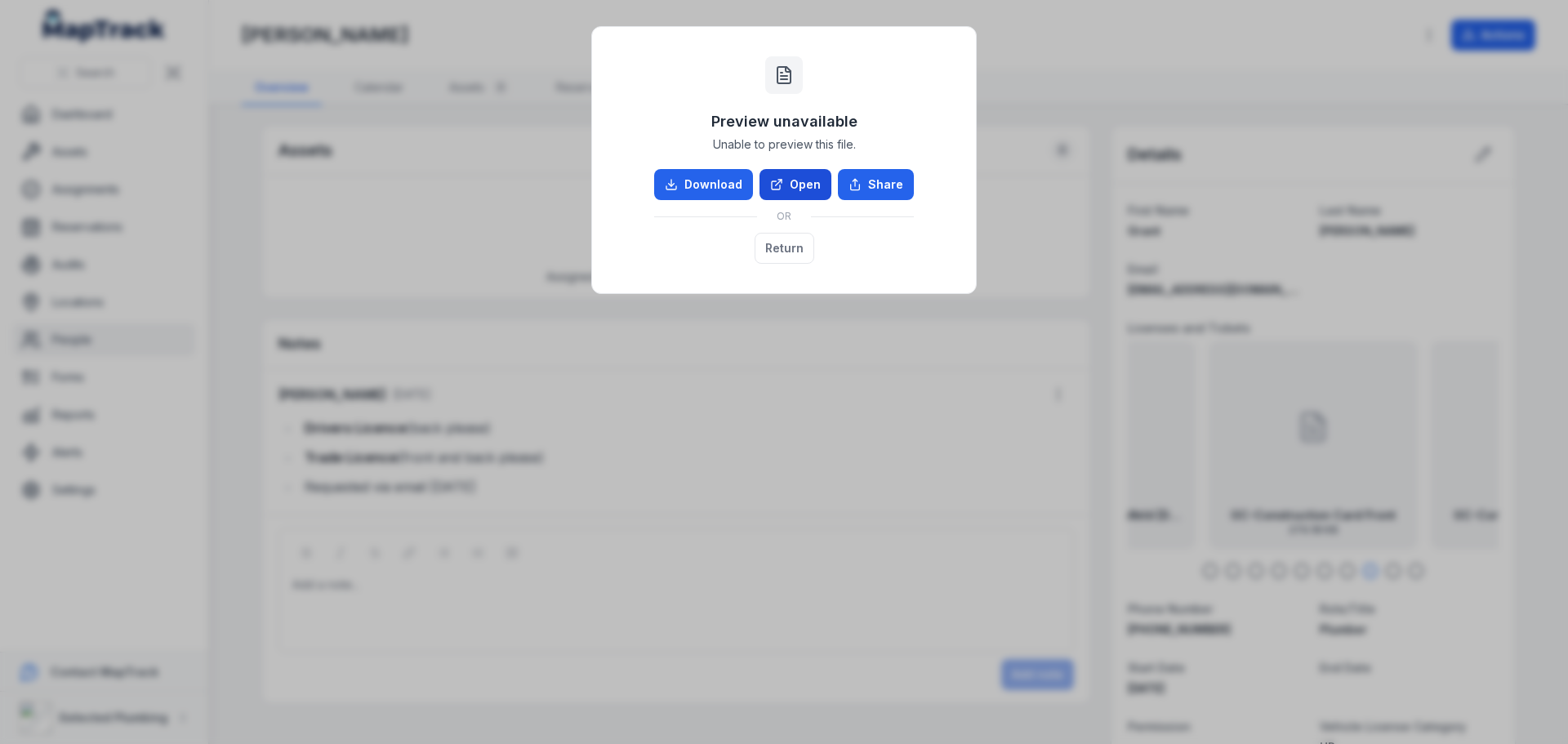
click at [792, 191] on link "Open" at bounding box center [796, 185] width 72 height 31
click at [792, 248] on button "Return" at bounding box center [784, 248] width 59 height 31
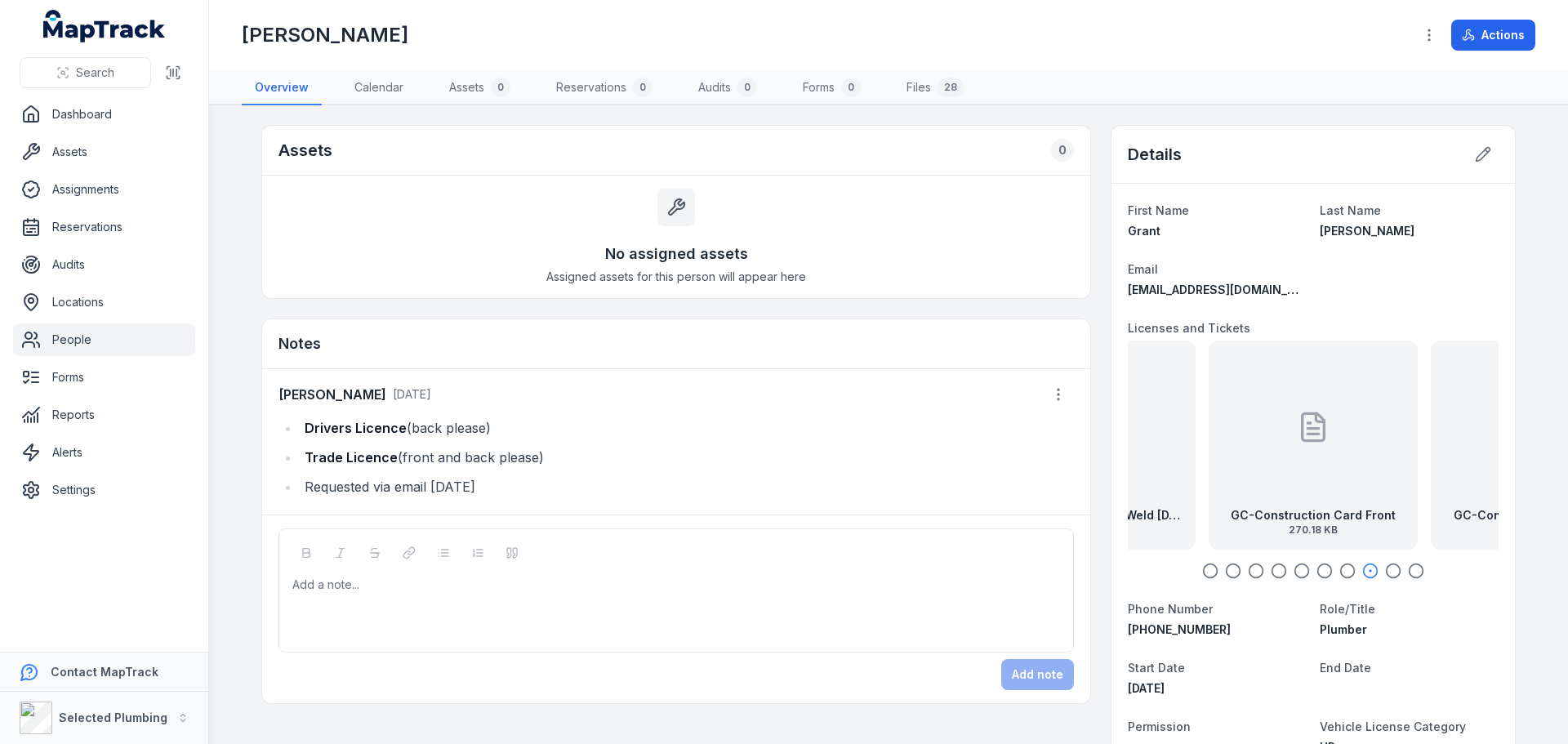
click at [1389, 571] on icon "button" at bounding box center [1393, 570] width 17 height 17
click at [1348, 503] on div "GC-Construction Card back 249.65 KB" at bounding box center [1313, 444] width 209 height 209
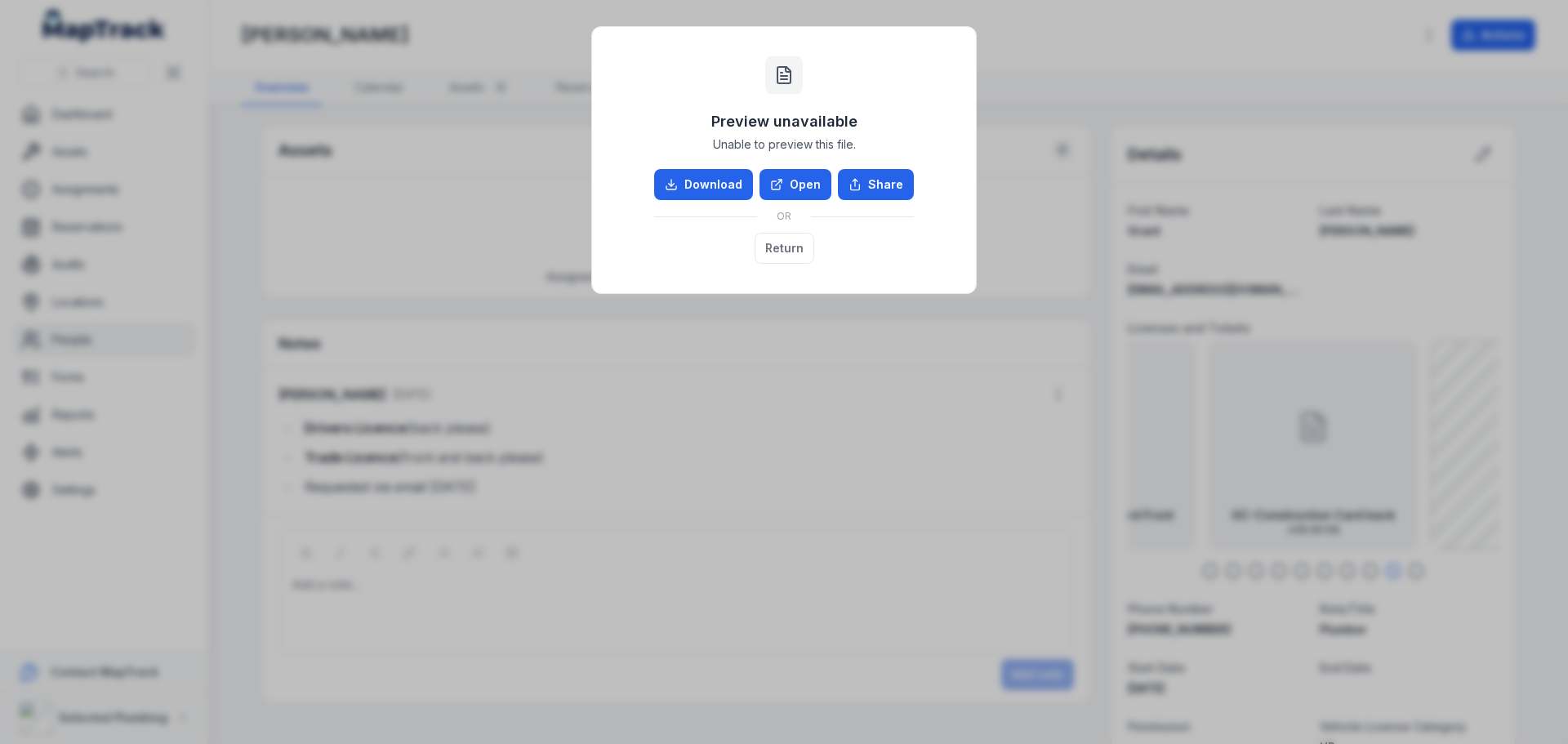
click at [1348, 503] on div "Preview unavailable Unable to preview this file. Download Open Share OR Return" at bounding box center [784, 372] width 1568 height 744
click at [807, 181] on link "Open" at bounding box center [796, 185] width 72 height 31
drag, startPoint x: 795, startPoint y: 256, endPoint x: 840, endPoint y: 302, distance: 64.4
click at [795, 256] on button "Return" at bounding box center [784, 248] width 59 height 31
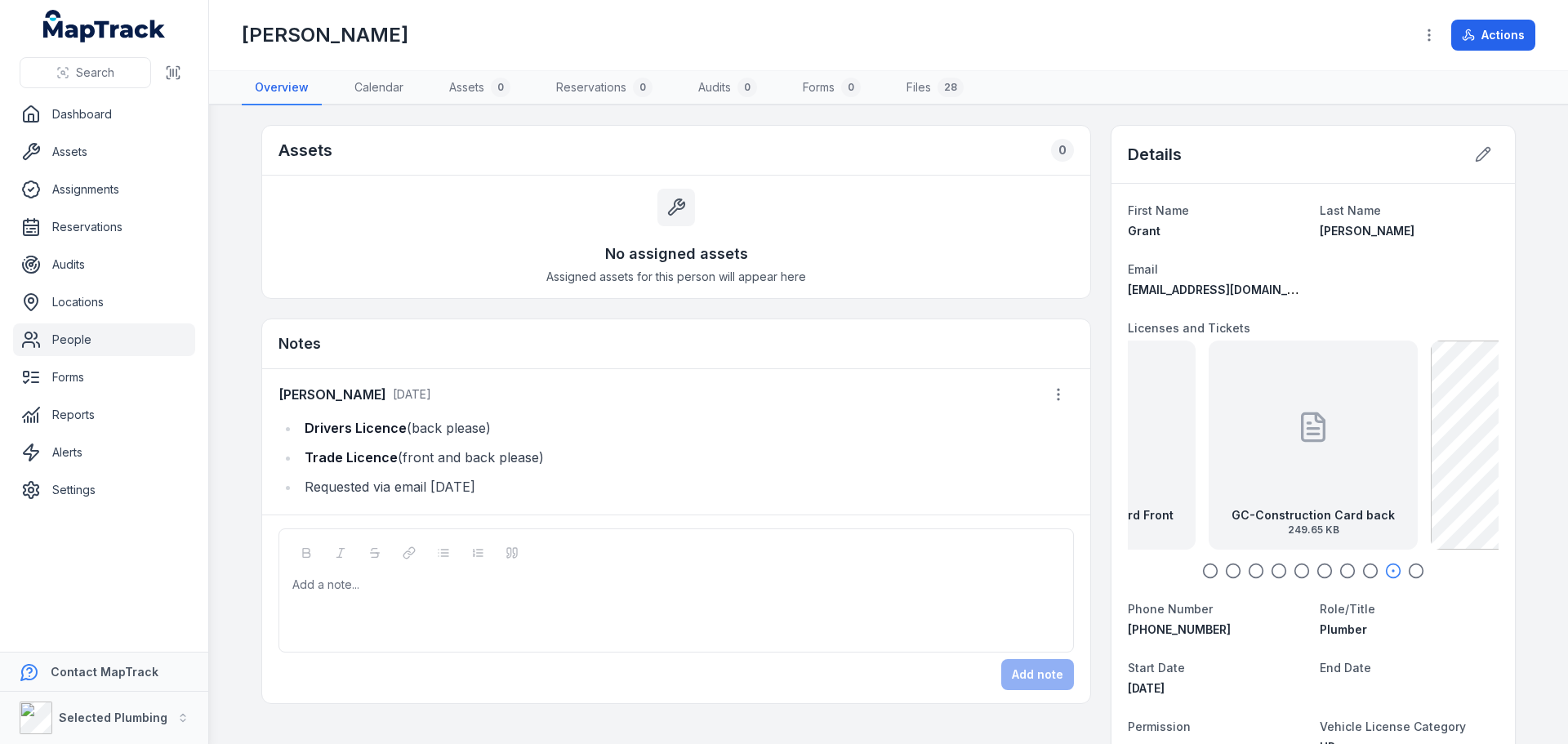
click at [1203, 569] on icon "button" at bounding box center [1210, 570] width 17 height 17
click at [1225, 569] on icon "button" at bounding box center [1232, 570] width 17 height 17
click at [1252, 570] on icon "button" at bounding box center [1256, 570] width 17 height 17
click at [1275, 571] on icon "button" at bounding box center [1278, 570] width 17 height 17
click at [1296, 571] on icon "button" at bounding box center [1301, 570] width 17 height 17
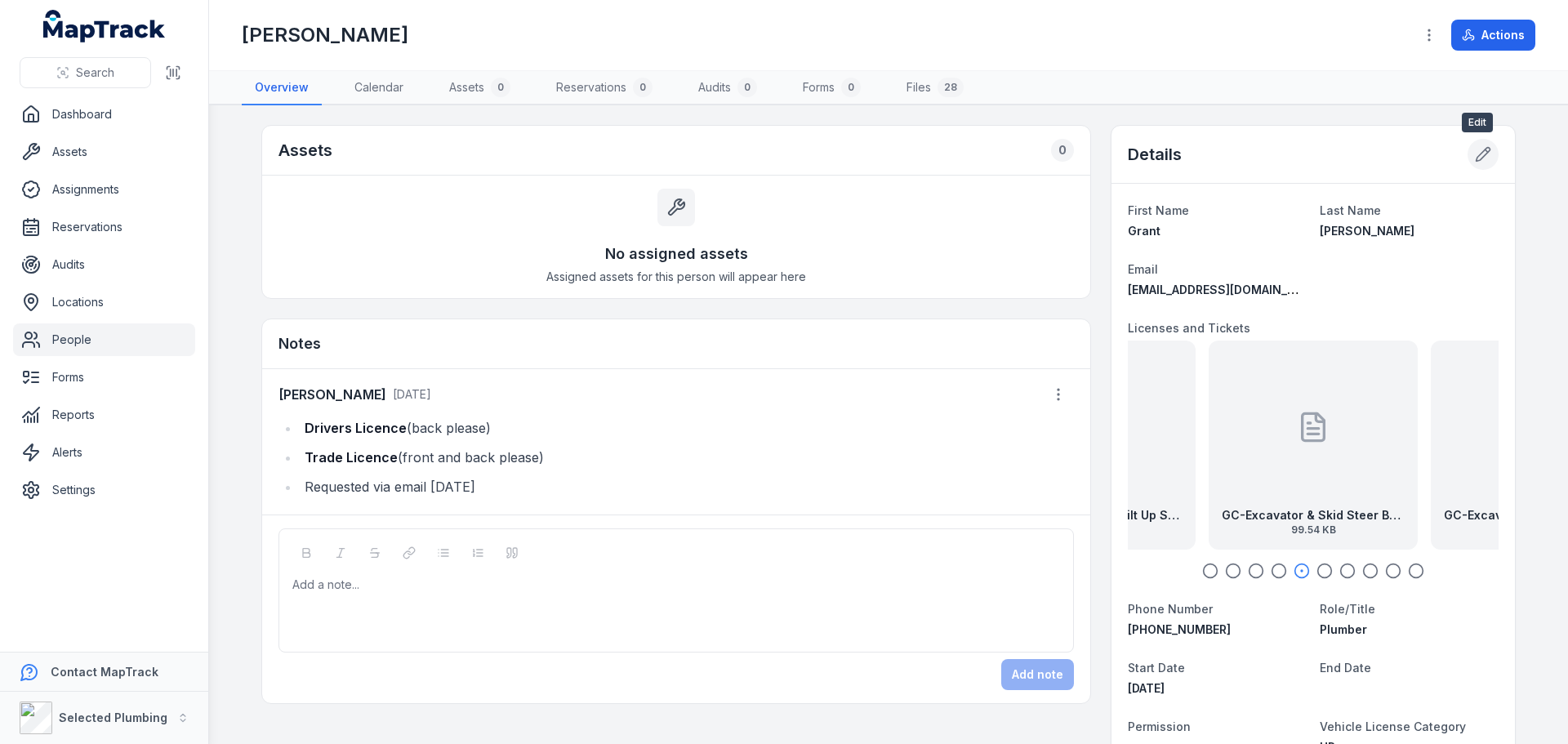
click at [1483, 150] on icon at bounding box center [1482, 154] width 17 height 17
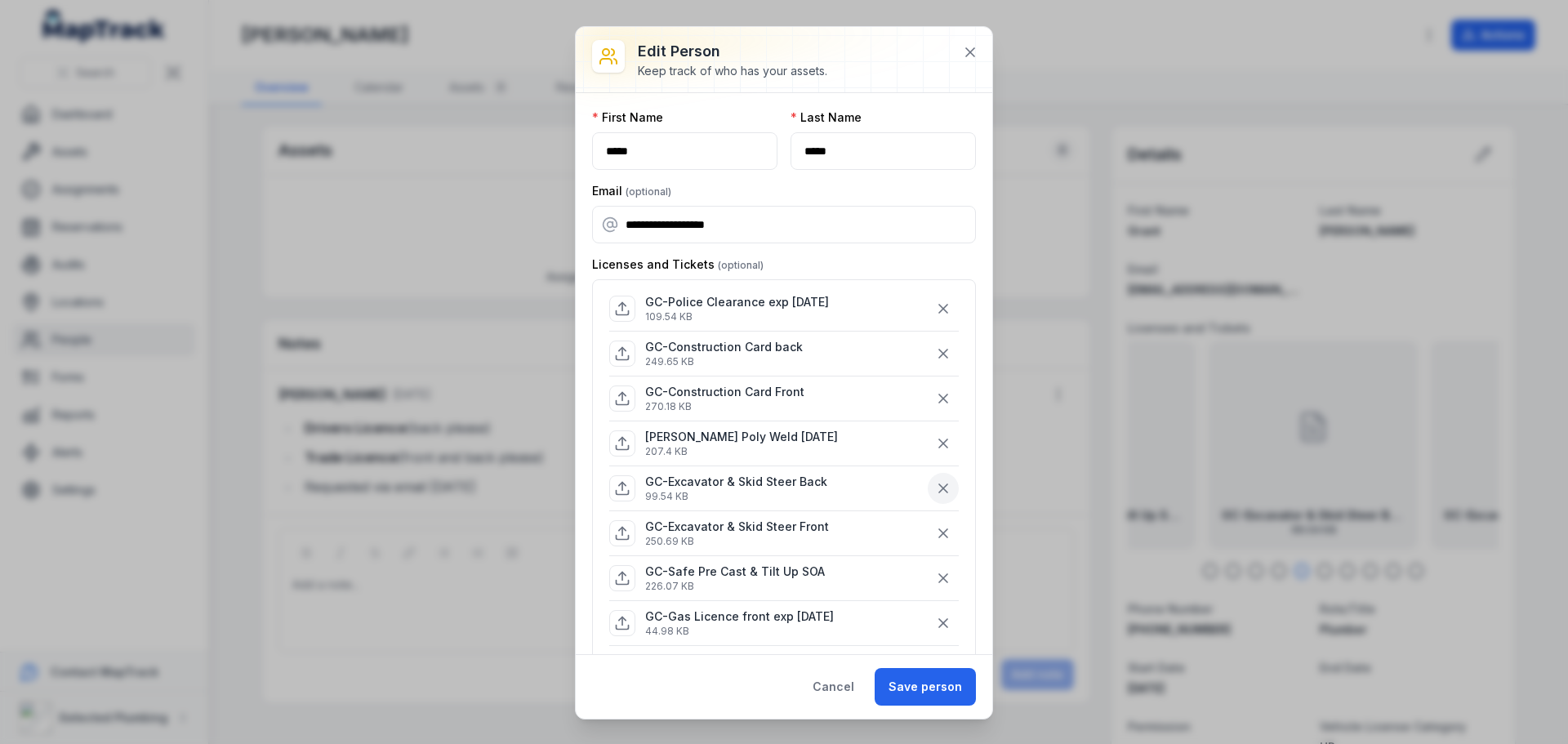
click at [935, 486] on icon "button" at bounding box center [943, 488] width 17 height 17
click at [935, 492] on icon "button" at bounding box center [943, 488] width 17 height 17
click at [940, 534] on icon "button" at bounding box center [944, 533] width 8 height 8
click at [794, 576] on button "attach more files" at bounding box center [796, 578] width 100 height 18
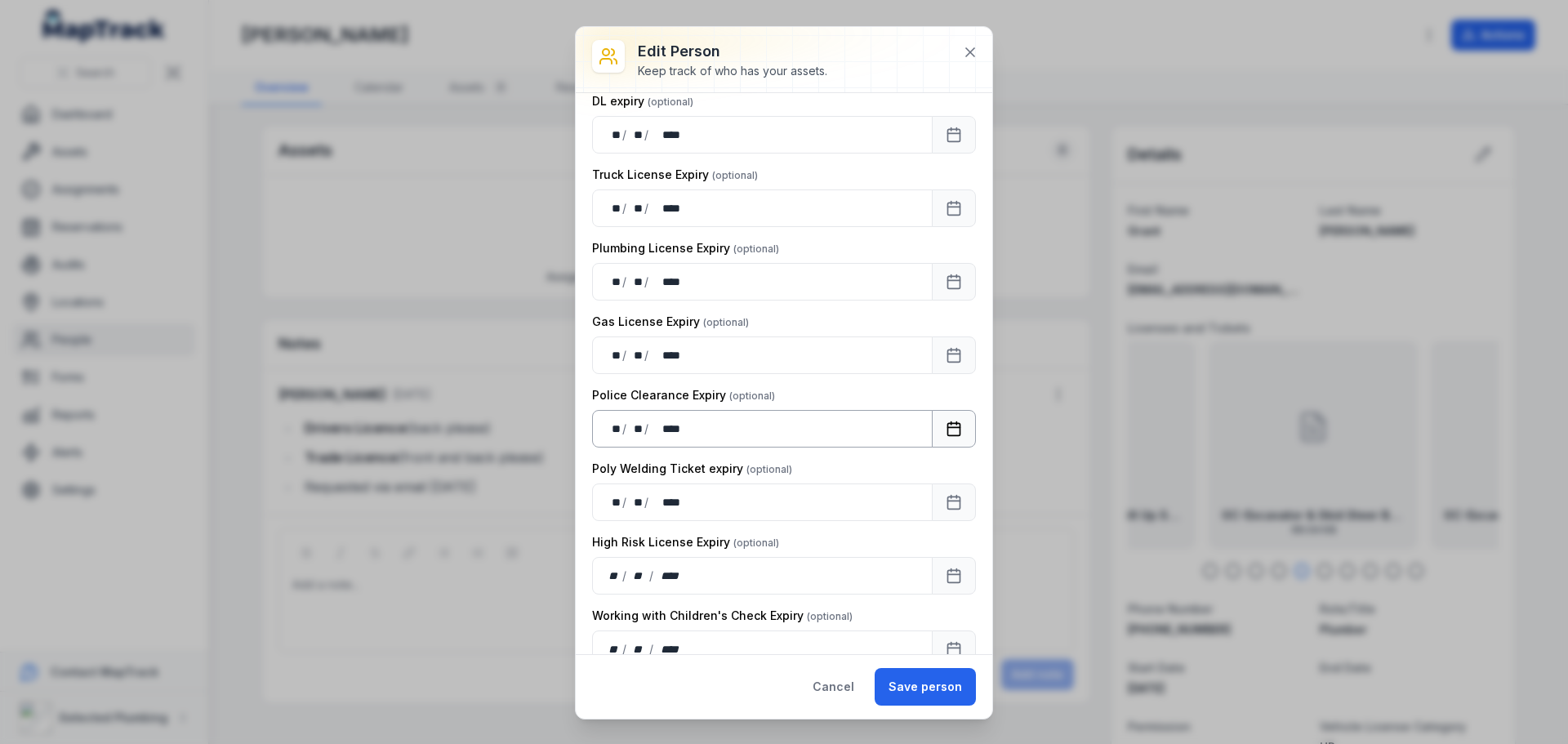
scroll to position [1224, 0]
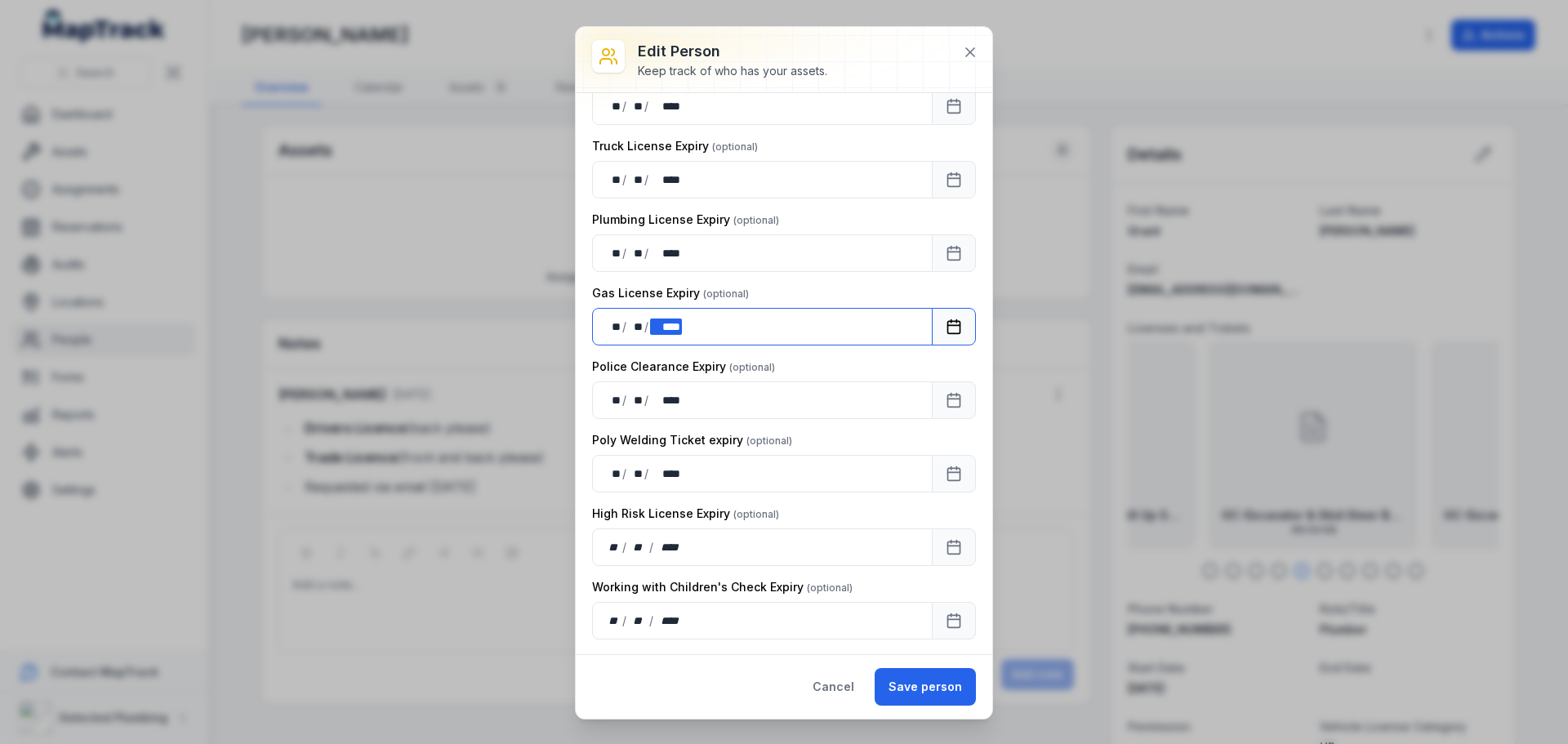
click at [706, 336] on div "** ** / ** ** / **** ****" at bounding box center [763, 327] width 340 height 38
click at [695, 251] on div "** ** / ** ** / **** ****" at bounding box center [763, 253] width 340 height 38
click at [916, 692] on button "Save person" at bounding box center [925, 687] width 101 height 38
